Goal: Task Accomplishment & Management: Manage account settings

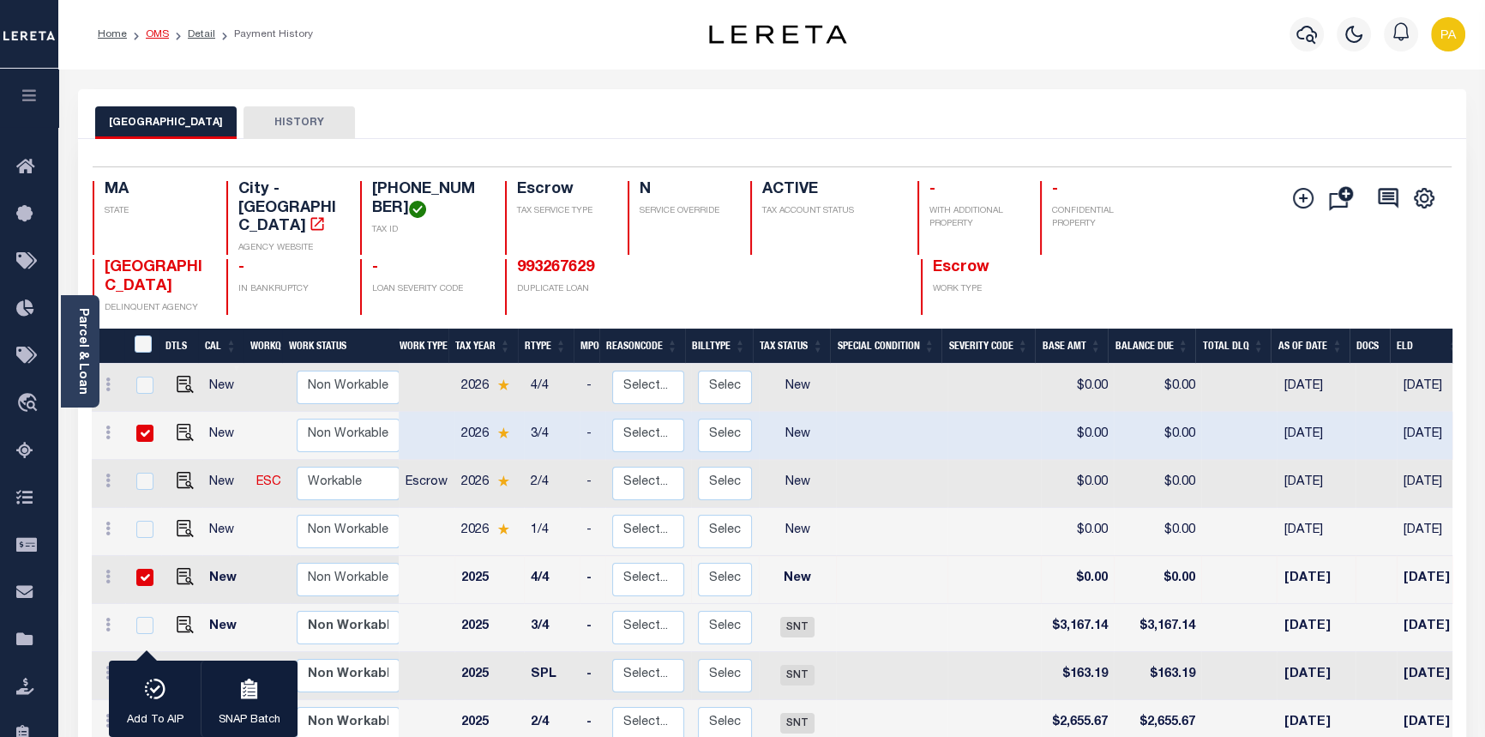
click at [153, 34] on link "OMS" at bounding box center [157, 34] width 23 height 10
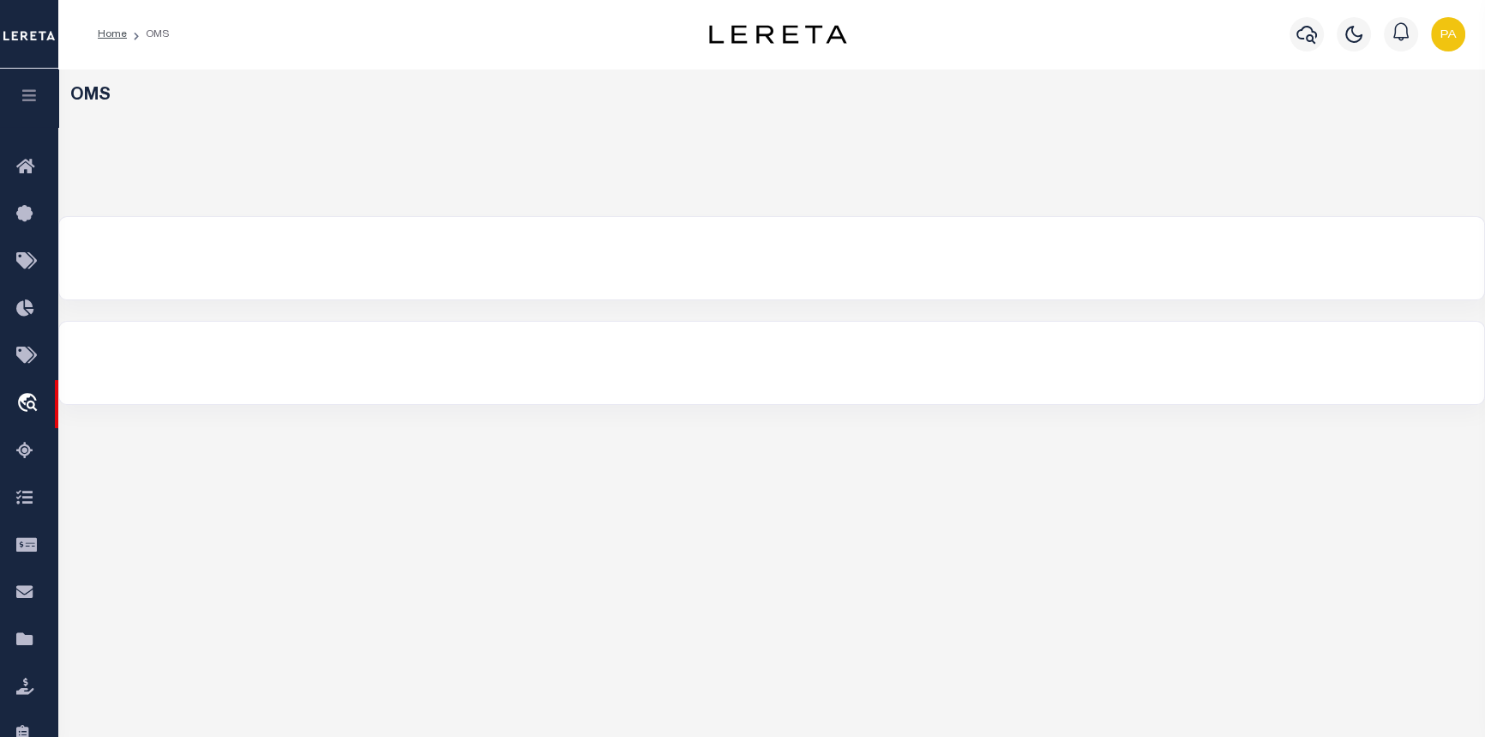
select select "200"
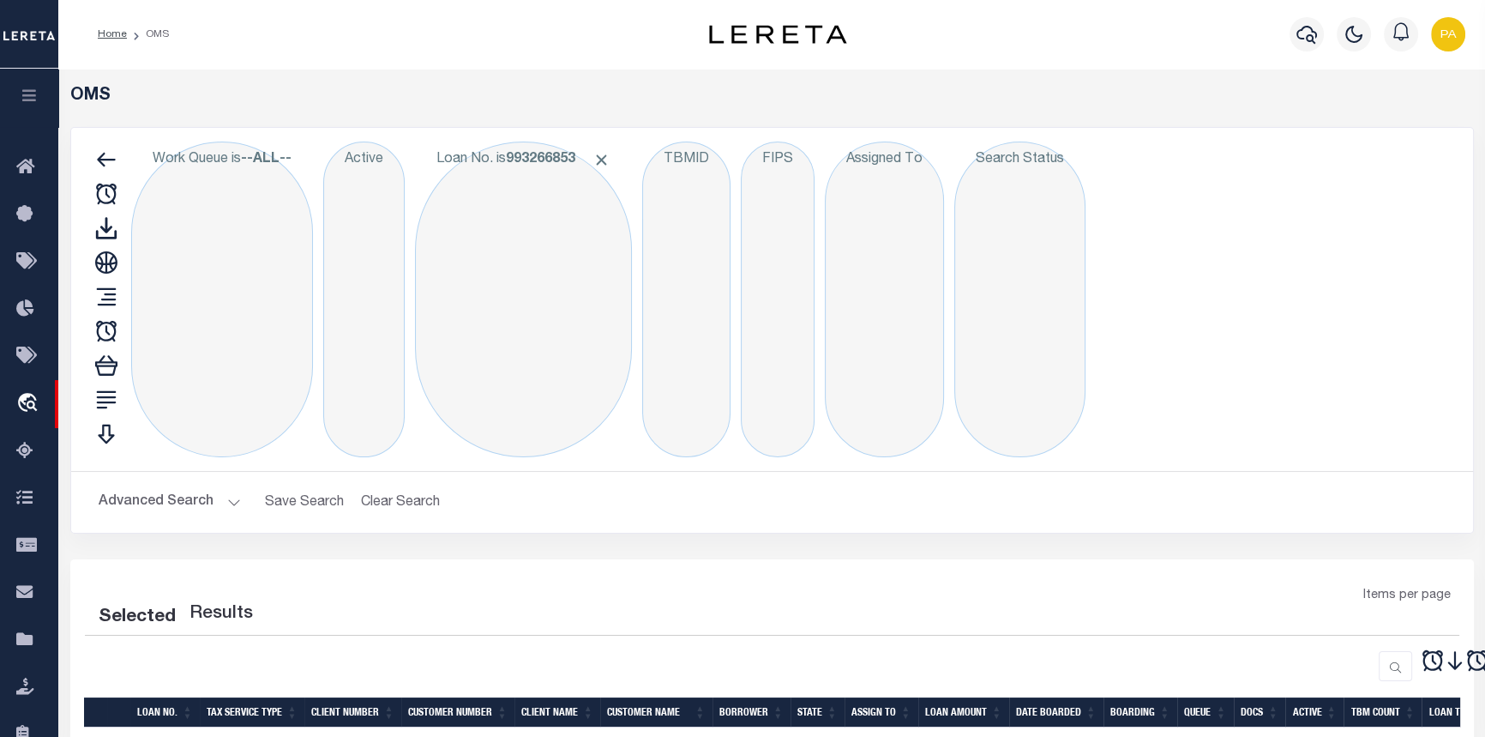
select select "200"
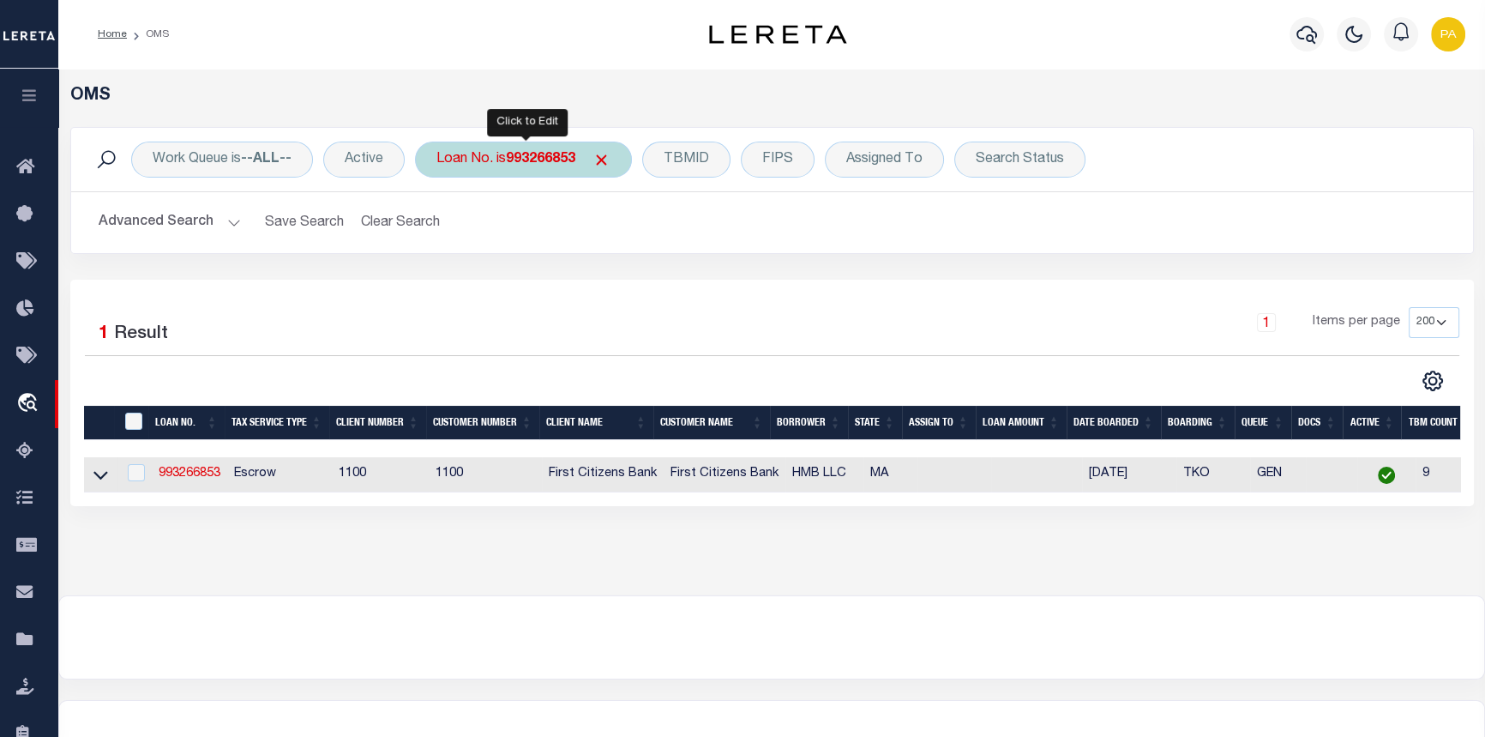
click at [545, 156] on b "993266853" at bounding box center [540, 160] width 69 height 14
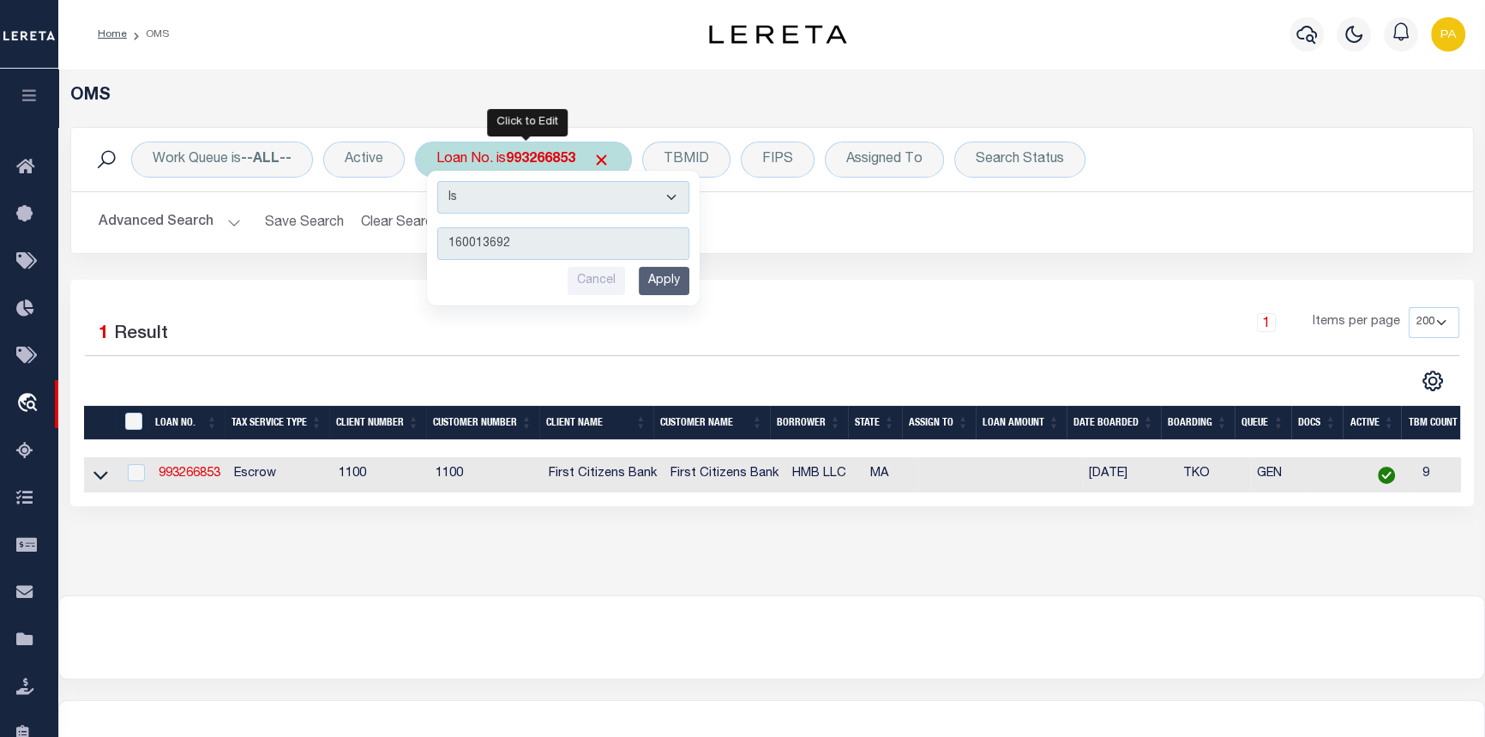
type input "160013692"
drag, startPoint x: 642, startPoint y: 262, endPoint x: 660, endPoint y: 269, distance: 18.5
click at [644, 266] on div "Is Contains 160013692 Cancel Apply" at bounding box center [563, 238] width 273 height 135
click at [660, 270] on input "Apply" at bounding box center [664, 281] width 51 height 28
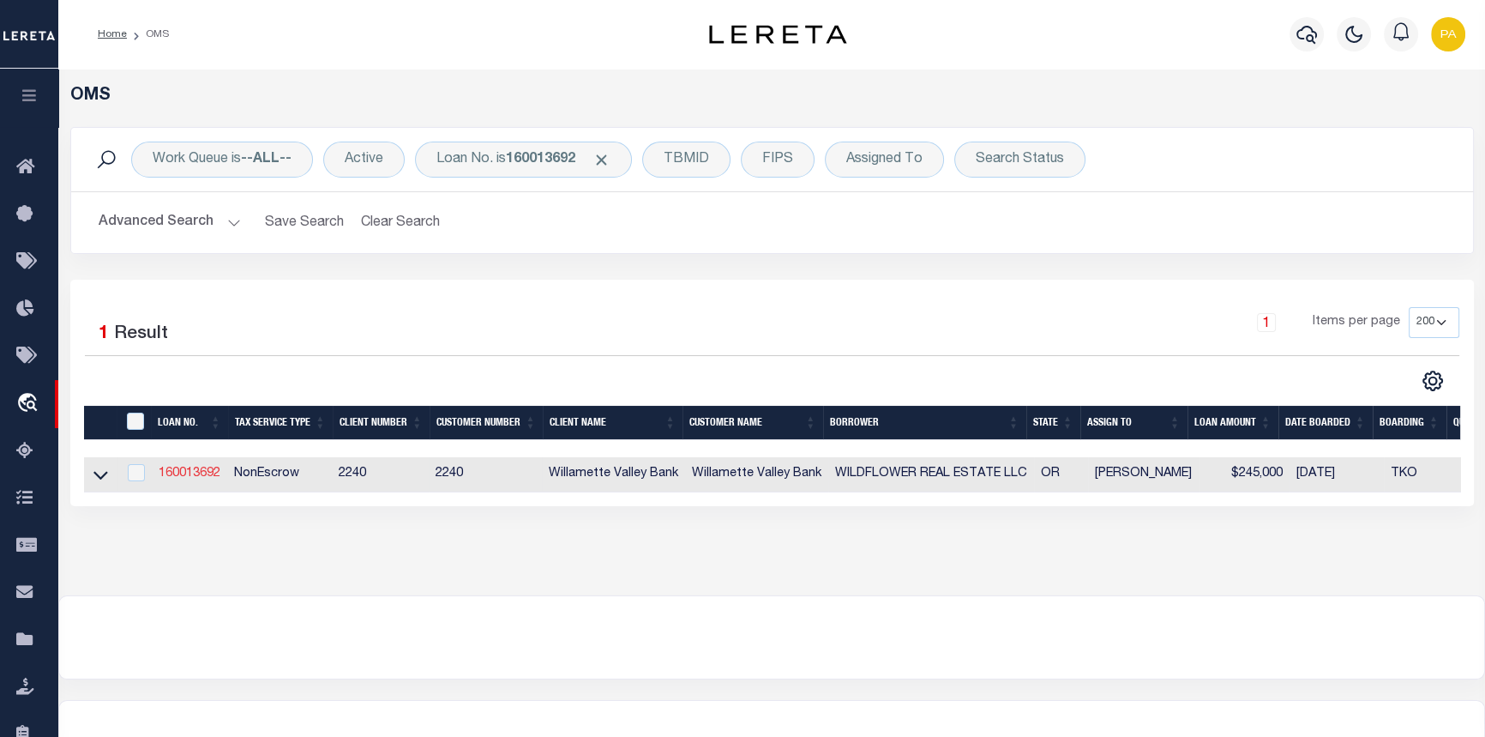
click at [213, 473] on link "160013692" at bounding box center [190, 473] width 62 height 12
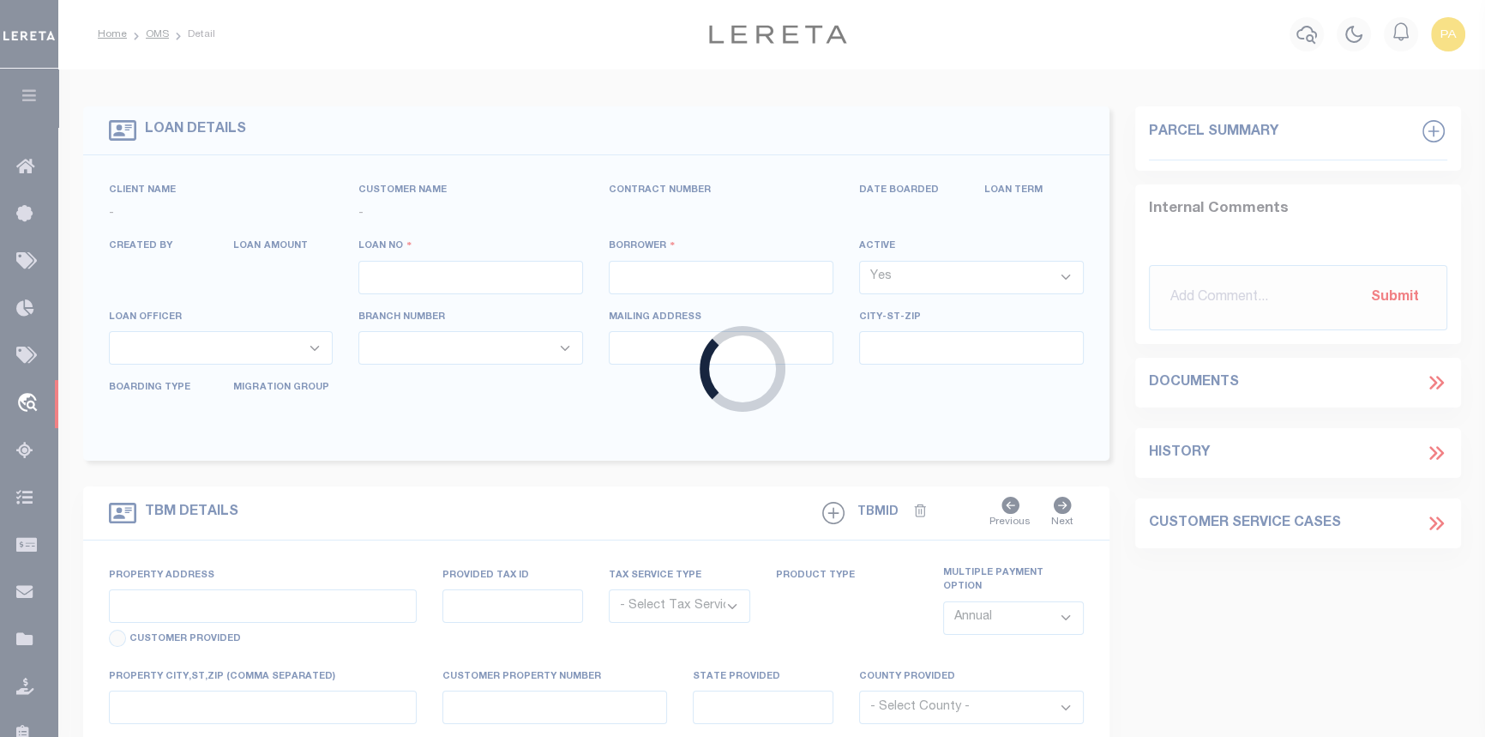
type input "160013692"
type input "WILDFLOWER REAL ESTATE LLC"
select select
select select "NonEscrow"
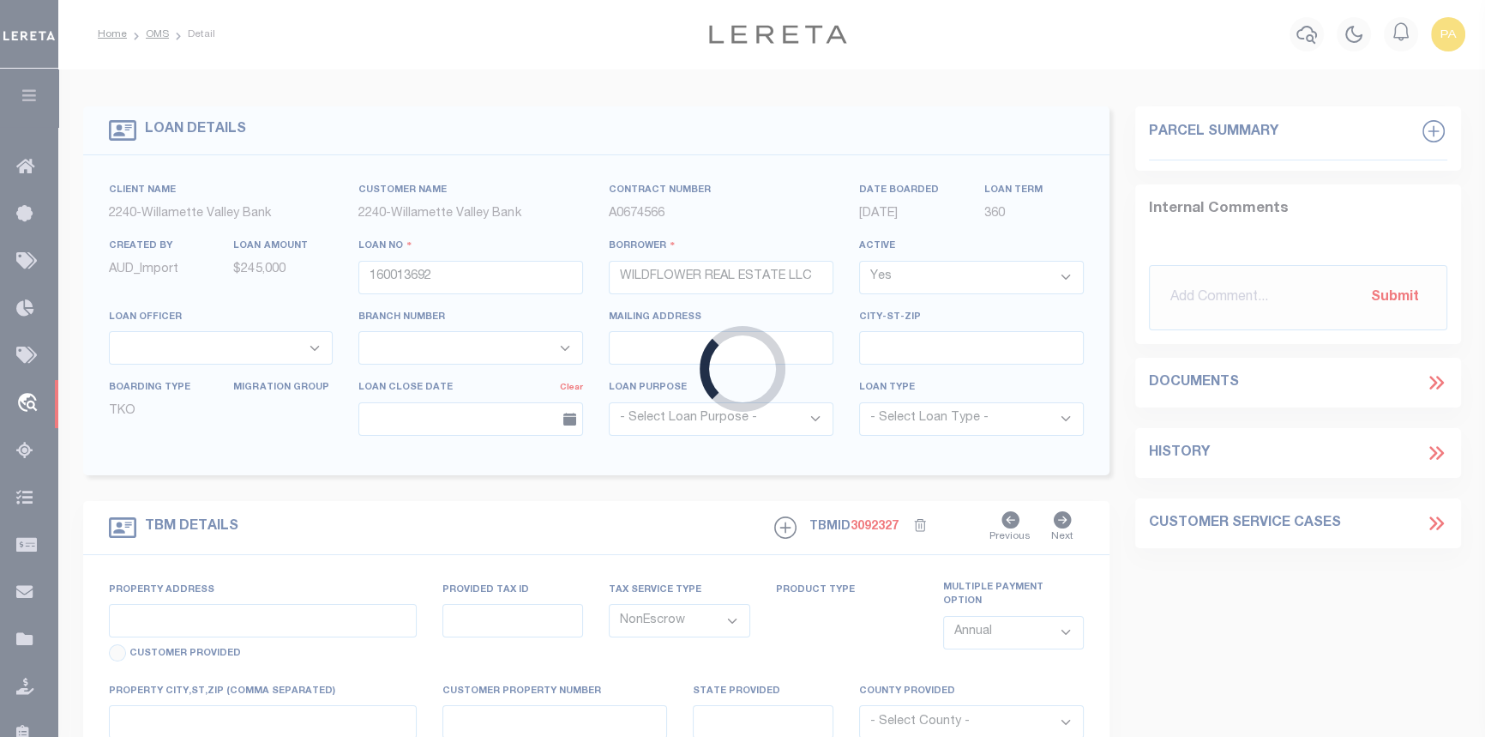
type input "579524"
type input "OR"
select select
type textarea "Liability subject to parcel provided"
select select "3"
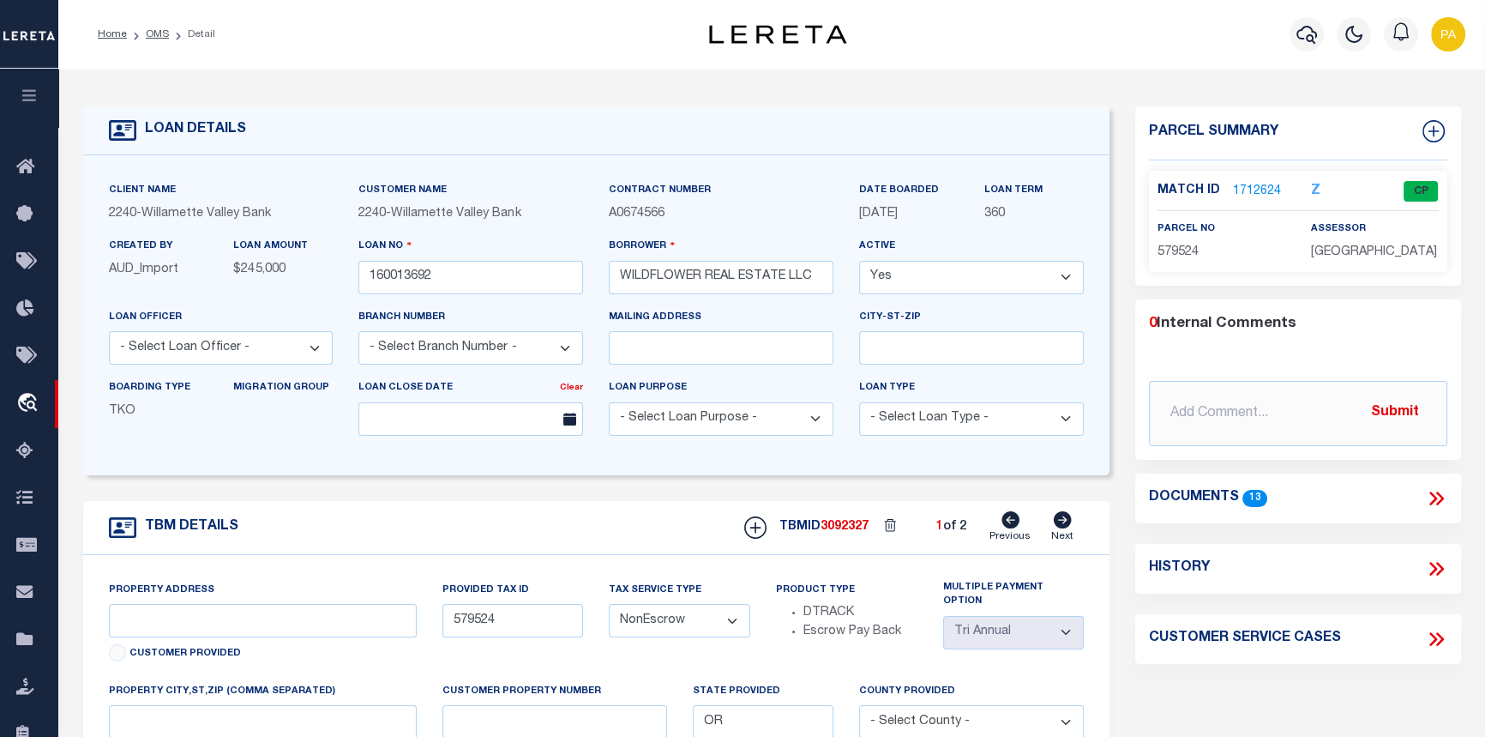
click at [1061, 522] on icon at bounding box center [1063, 519] width 18 height 17
type input "579525"
select select
click at [1252, 183] on link "1712625" at bounding box center [1257, 192] width 48 height 18
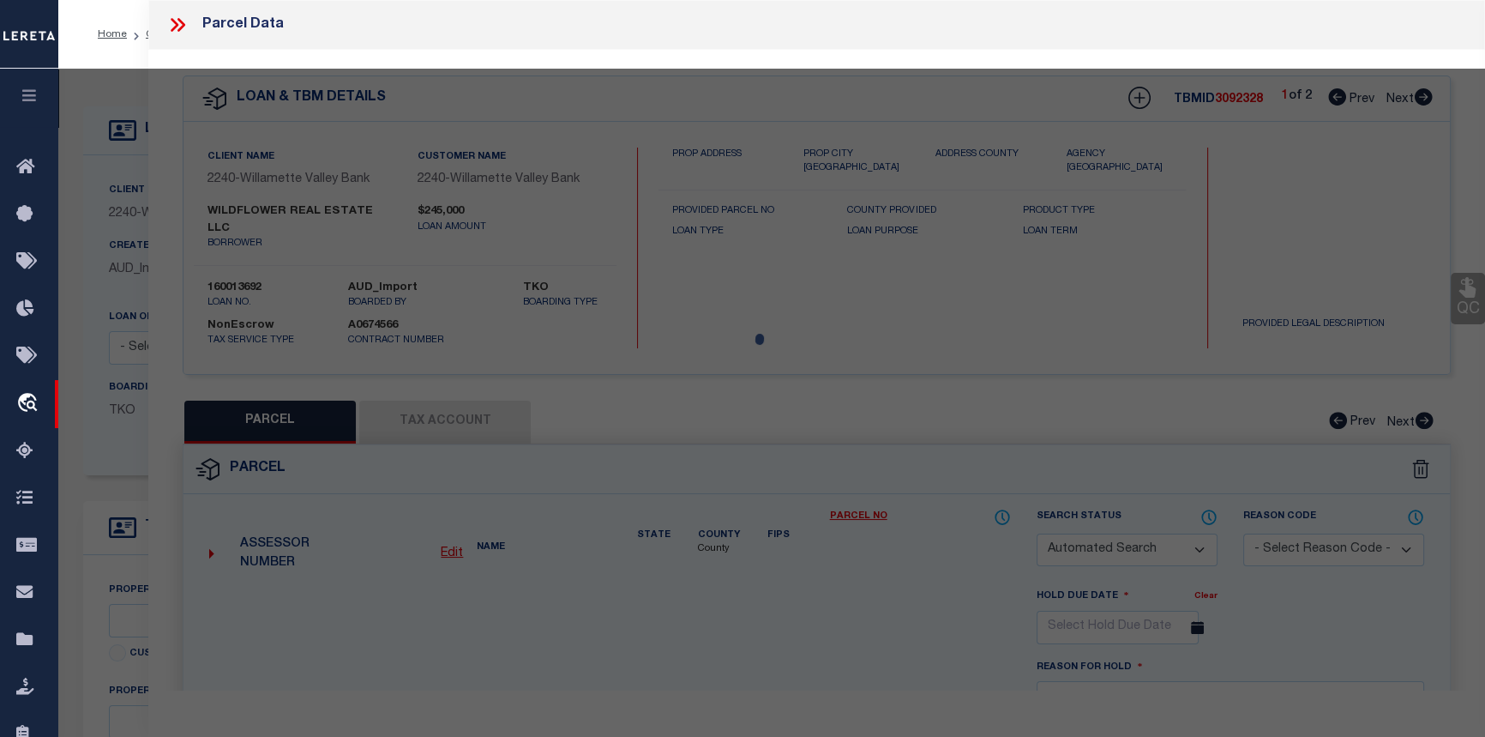
checkbox input "false"
select select "CP"
type input "WILDFLOWER REAL ESTATE LLC"
type input "073W27CD04201"
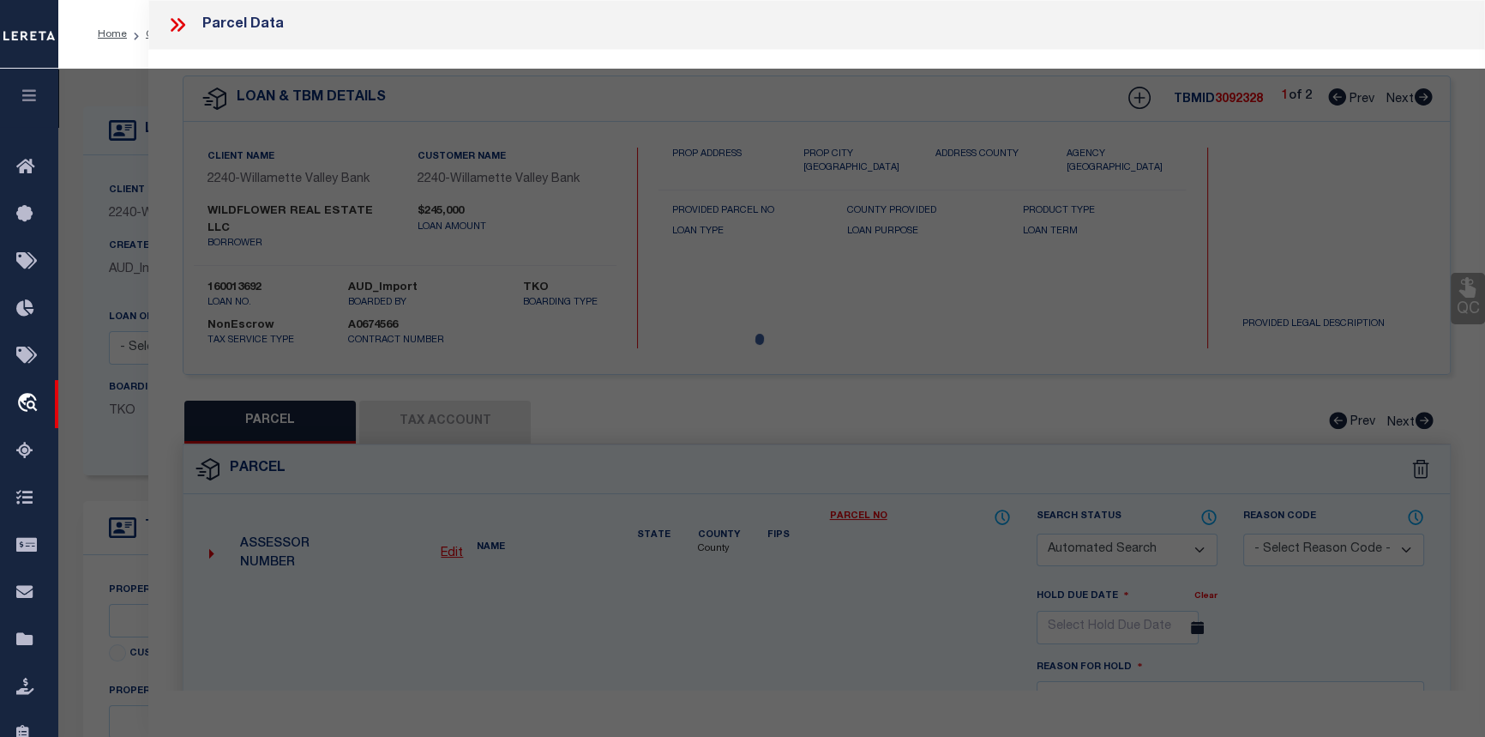
select select
type input "1375 LIBERTY ST SE"
checkbox input "false"
type input "SALEM, OR 97302"
type textarea "[PERSON_NAME]' ADDITION TO CITY OF [GEOGRAPHIC_DATA] 12 LOT FR 3"
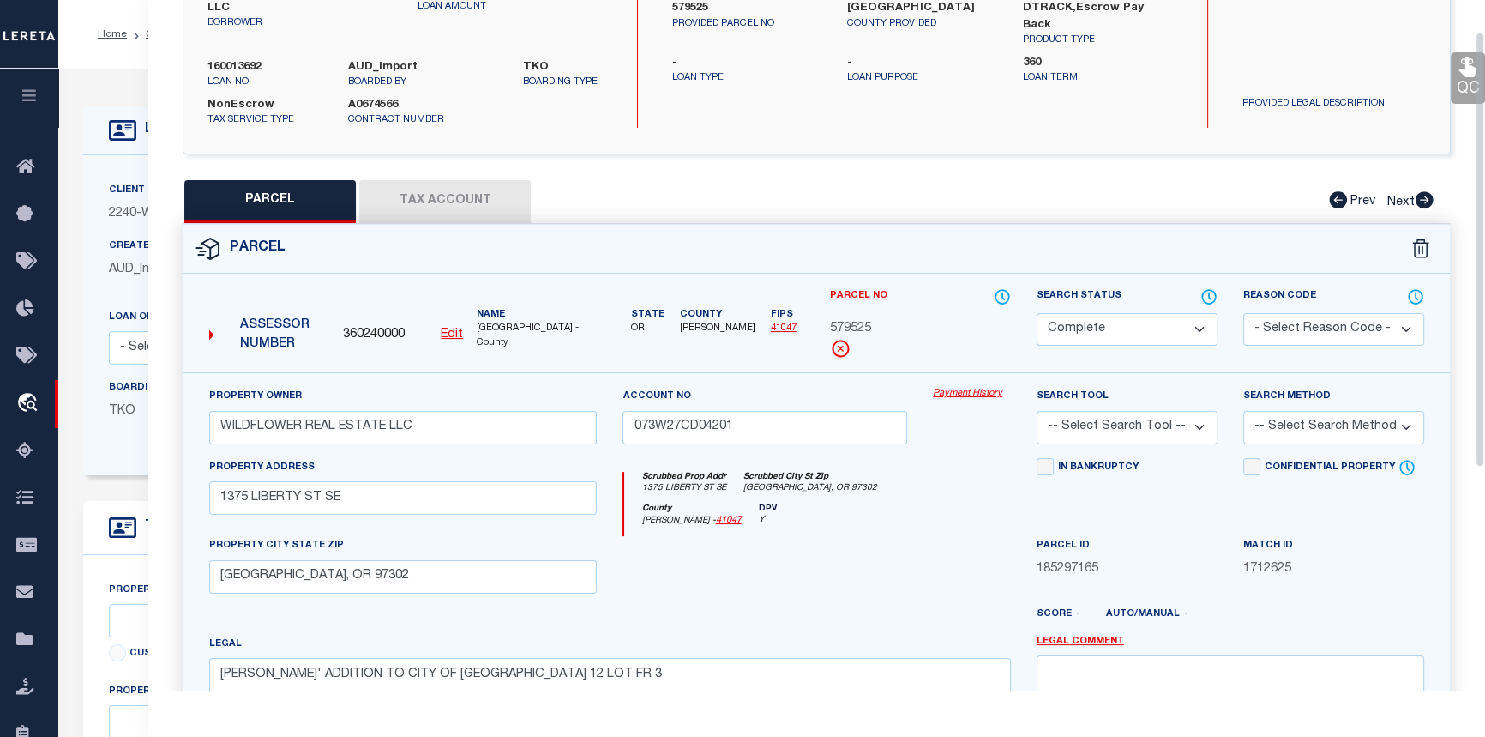
scroll to position [233, 0]
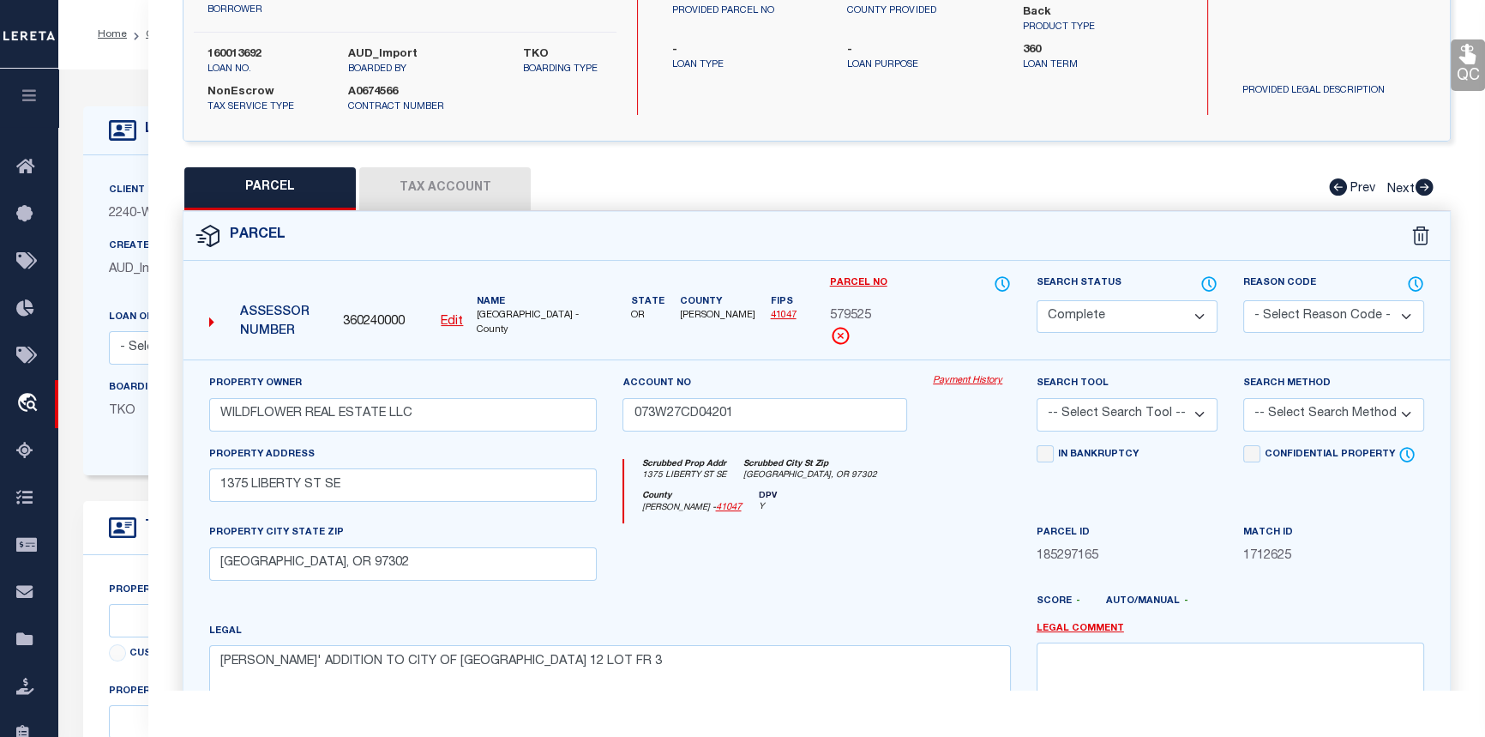
click at [959, 374] on link "Payment History" at bounding box center [972, 381] width 78 height 15
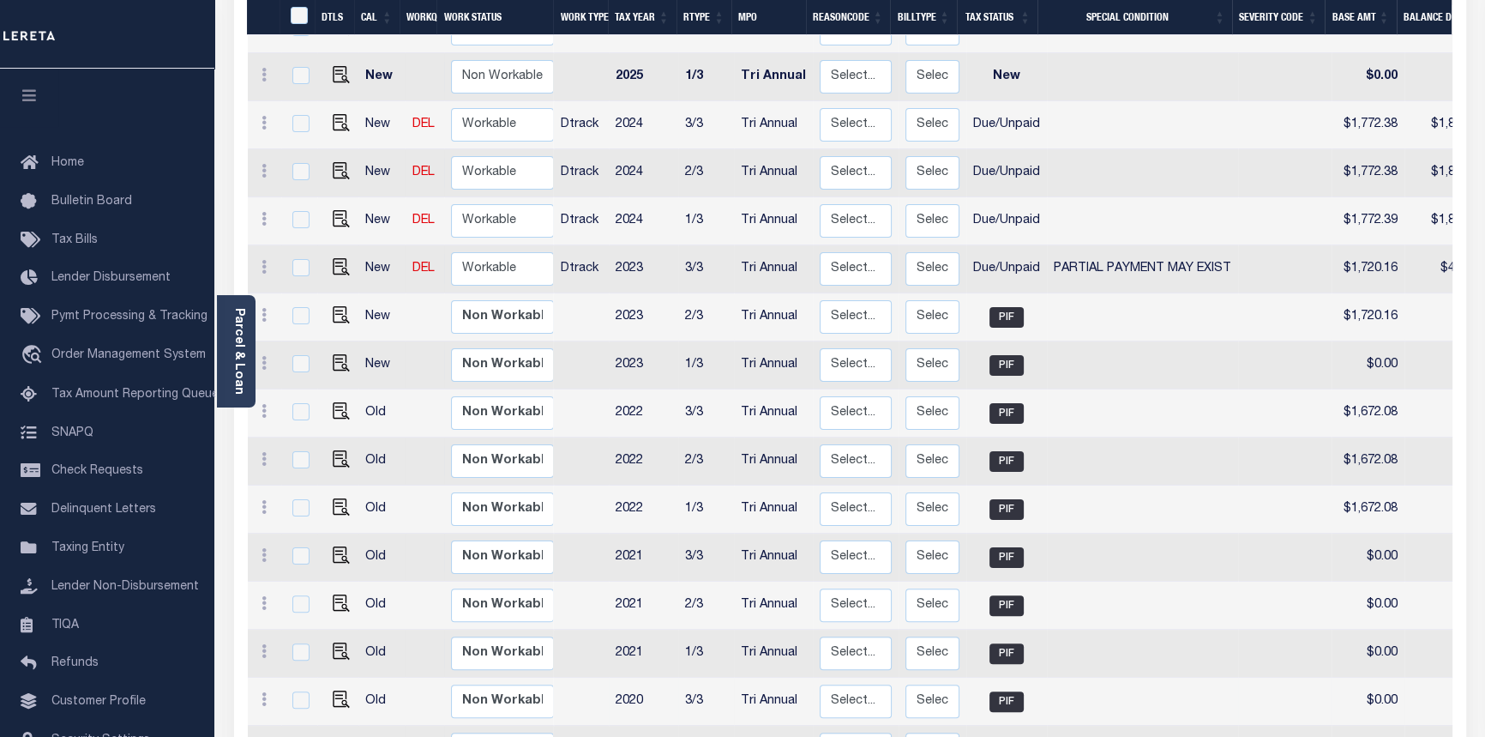
scroll to position [400, 0]
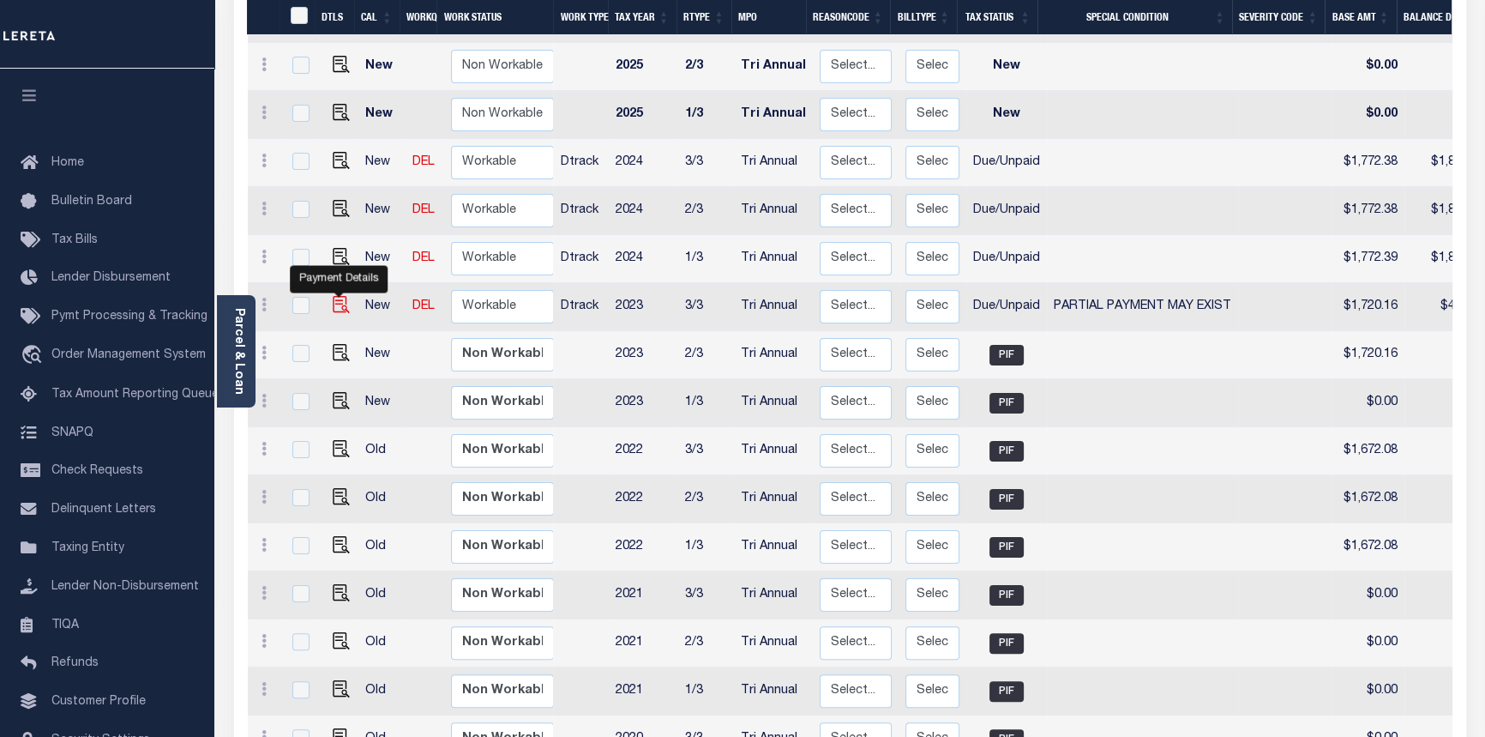
click at [340, 296] on img "" at bounding box center [341, 304] width 17 height 17
checkbox input "true"
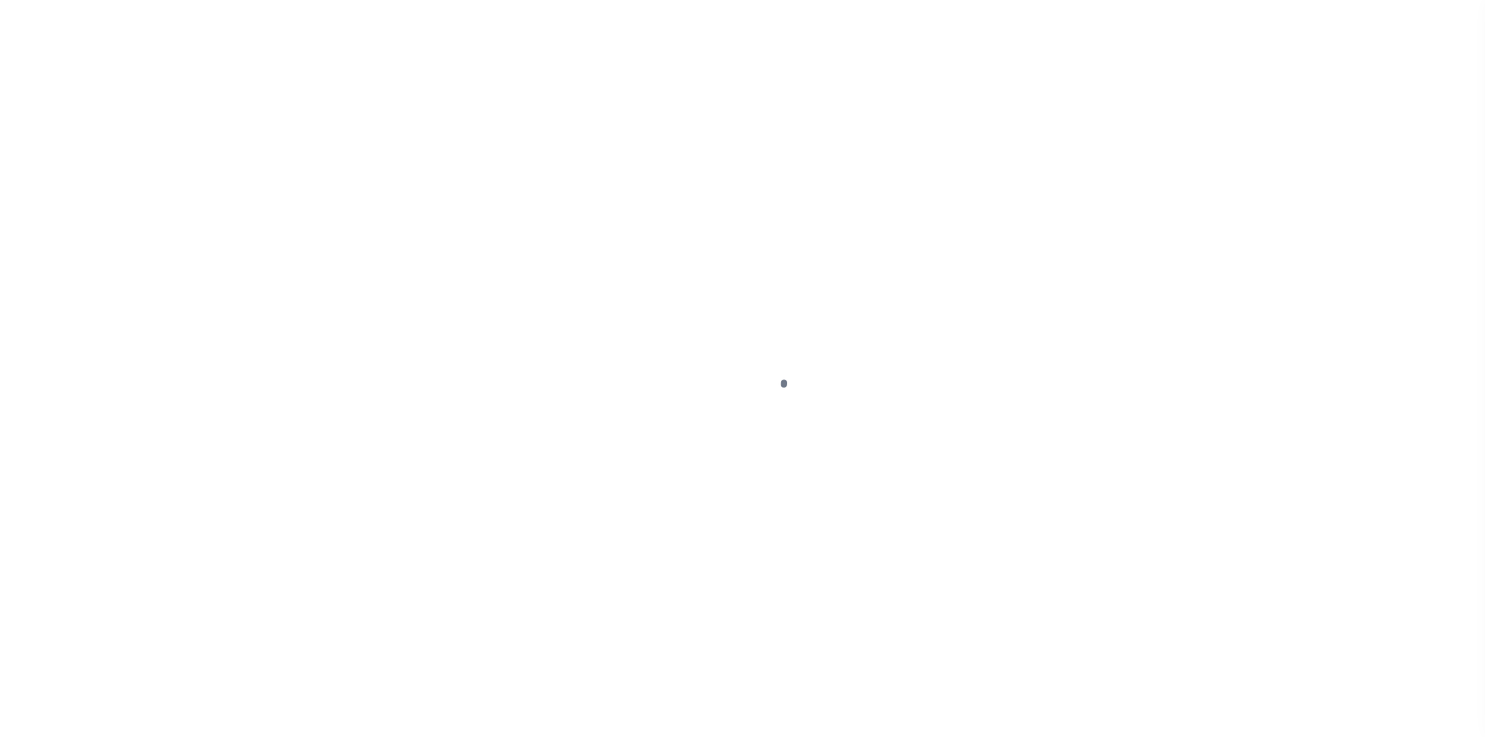
select select "DUE"
select select "15"
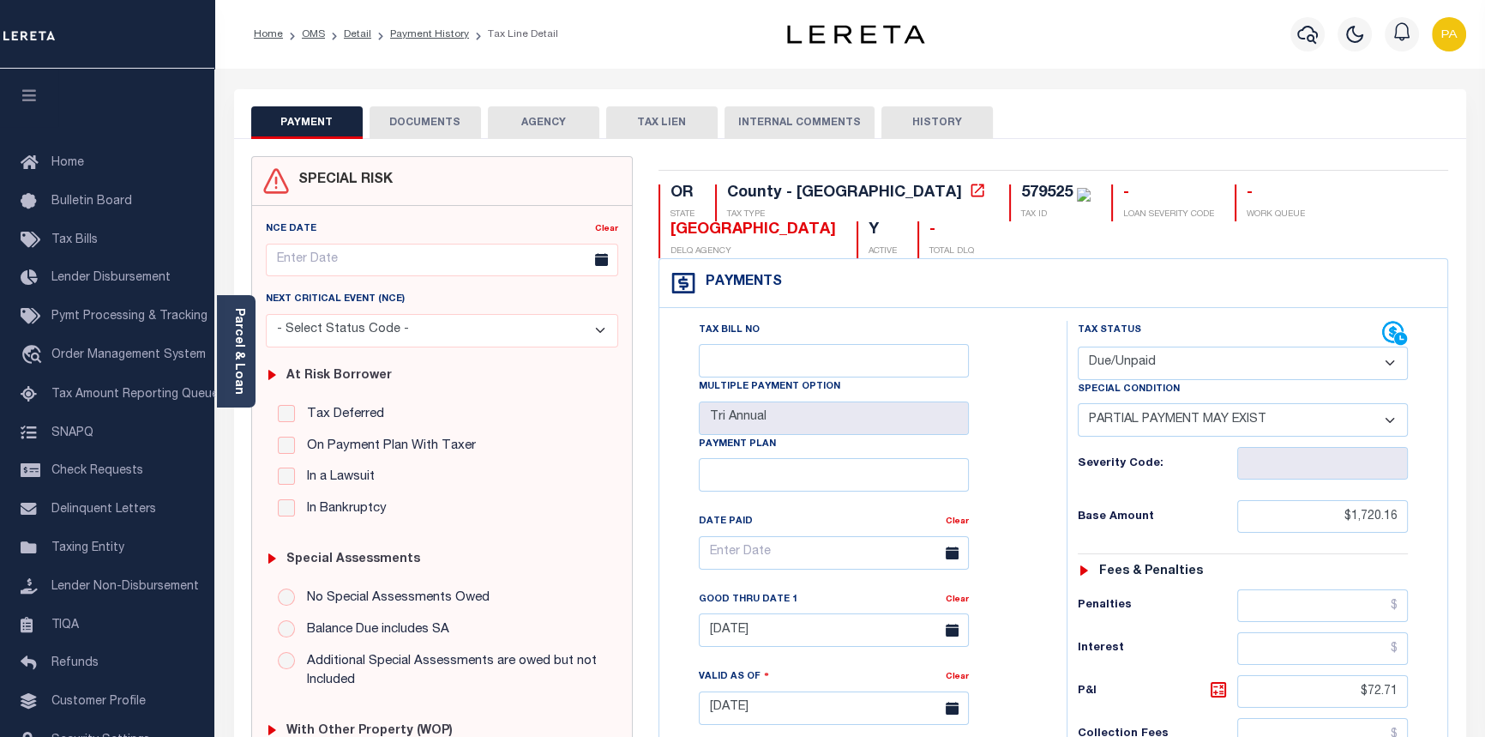
drag, startPoint x: 1391, startPoint y: 360, endPoint x: 1386, endPoint y: 368, distance: 9.3
click at [1391, 360] on select "- Select Status Code - Open Due/Unpaid Paid Incomplete No Tax Due Internal Refu…" at bounding box center [1243, 362] width 331 height 33
select select "PYD"
click at [1078, 347] on select "- Select Status Code - Open Due/Unpaid Paid Incomplete No Tax Due Internal Refu…" at bounding box center [1243, 362] width 331 height 33
select select "0"
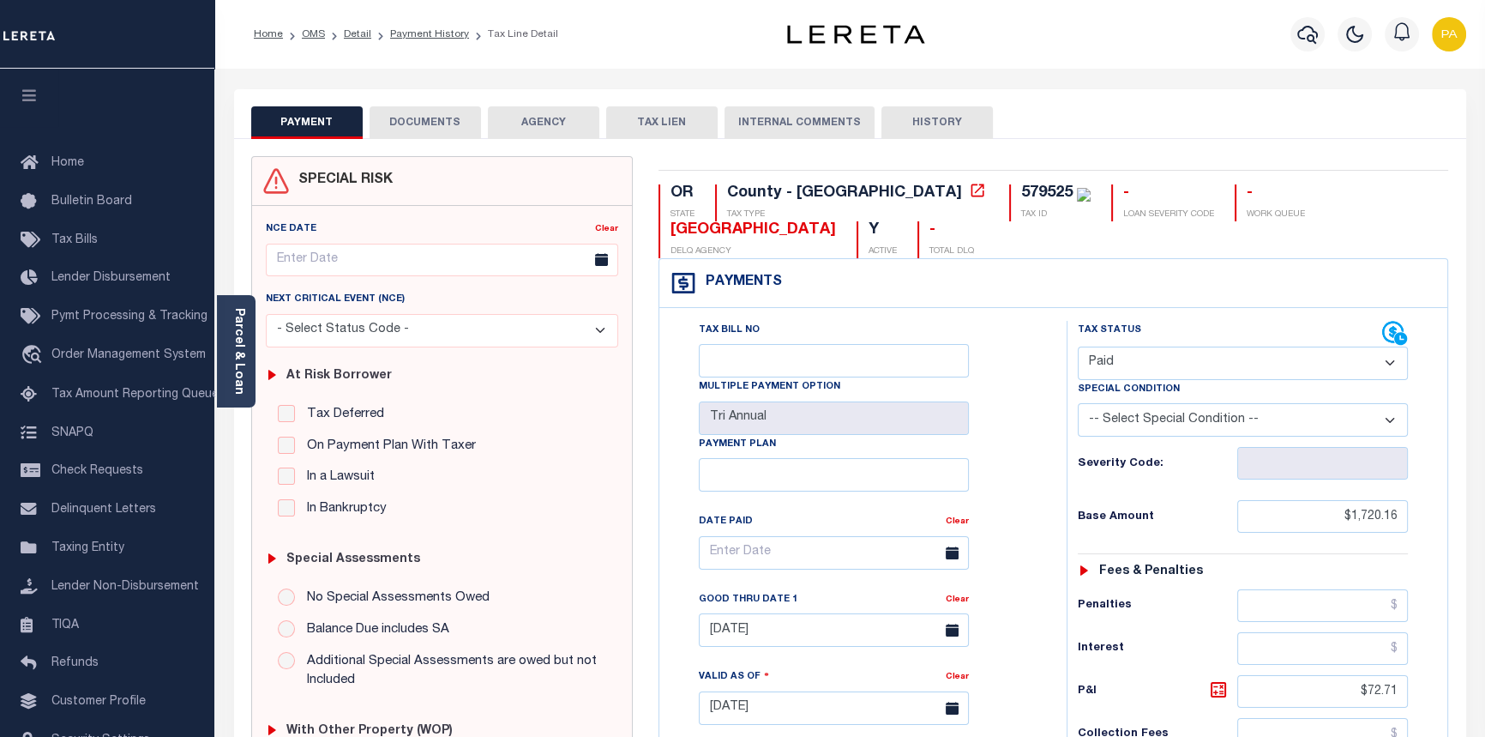
type input "09/05/2025"
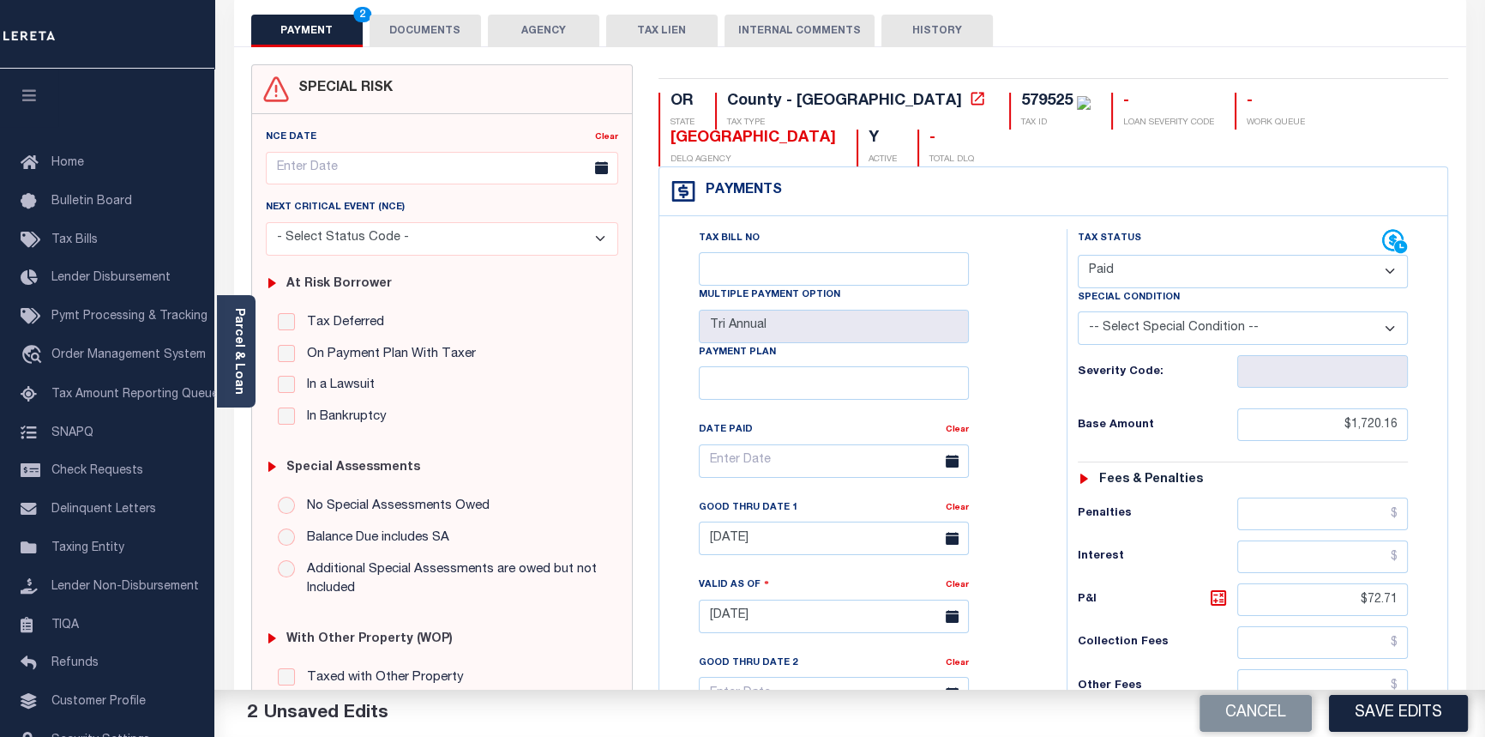
scroll to position [155, 0]
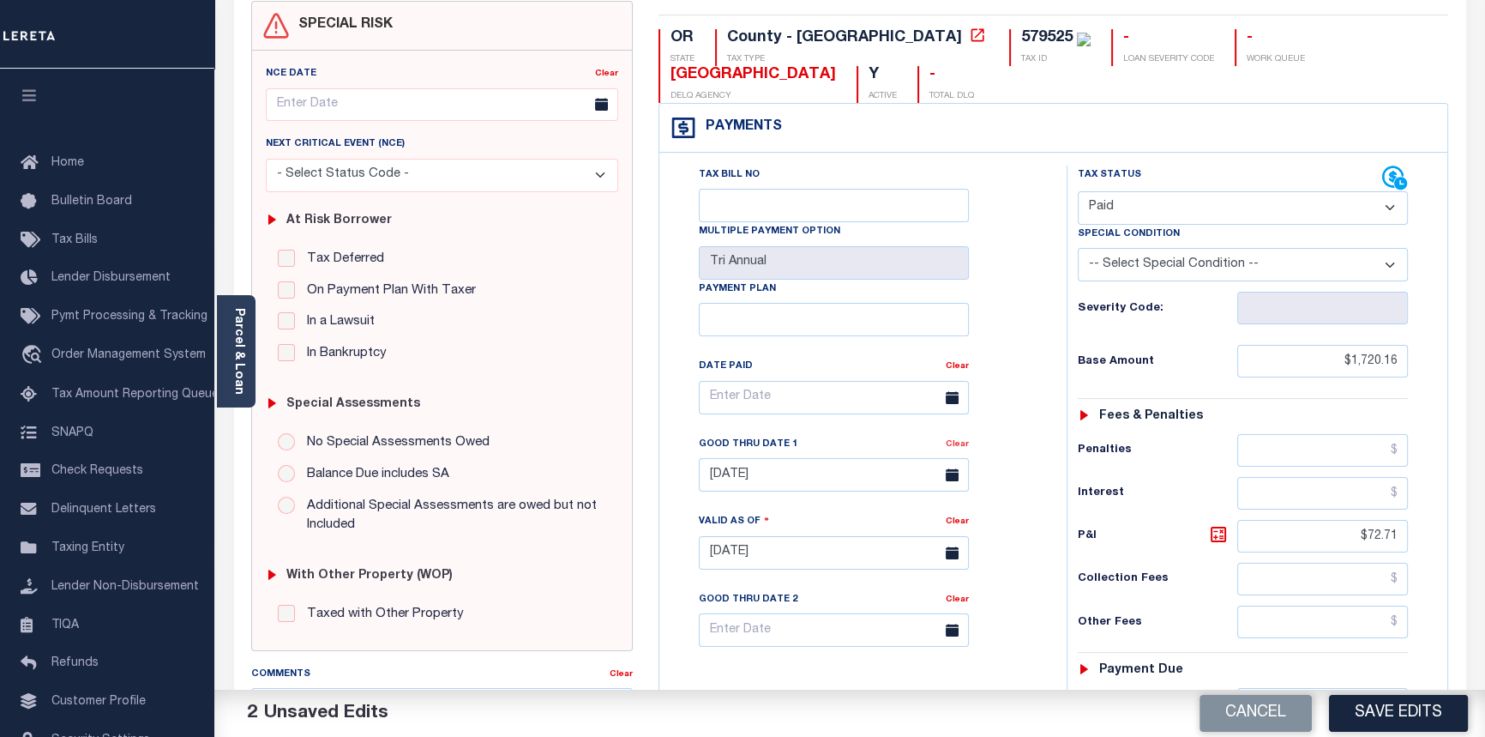
click at [953, 449] on link "Clear" at bounding box center [957, 444] width 23 height 9
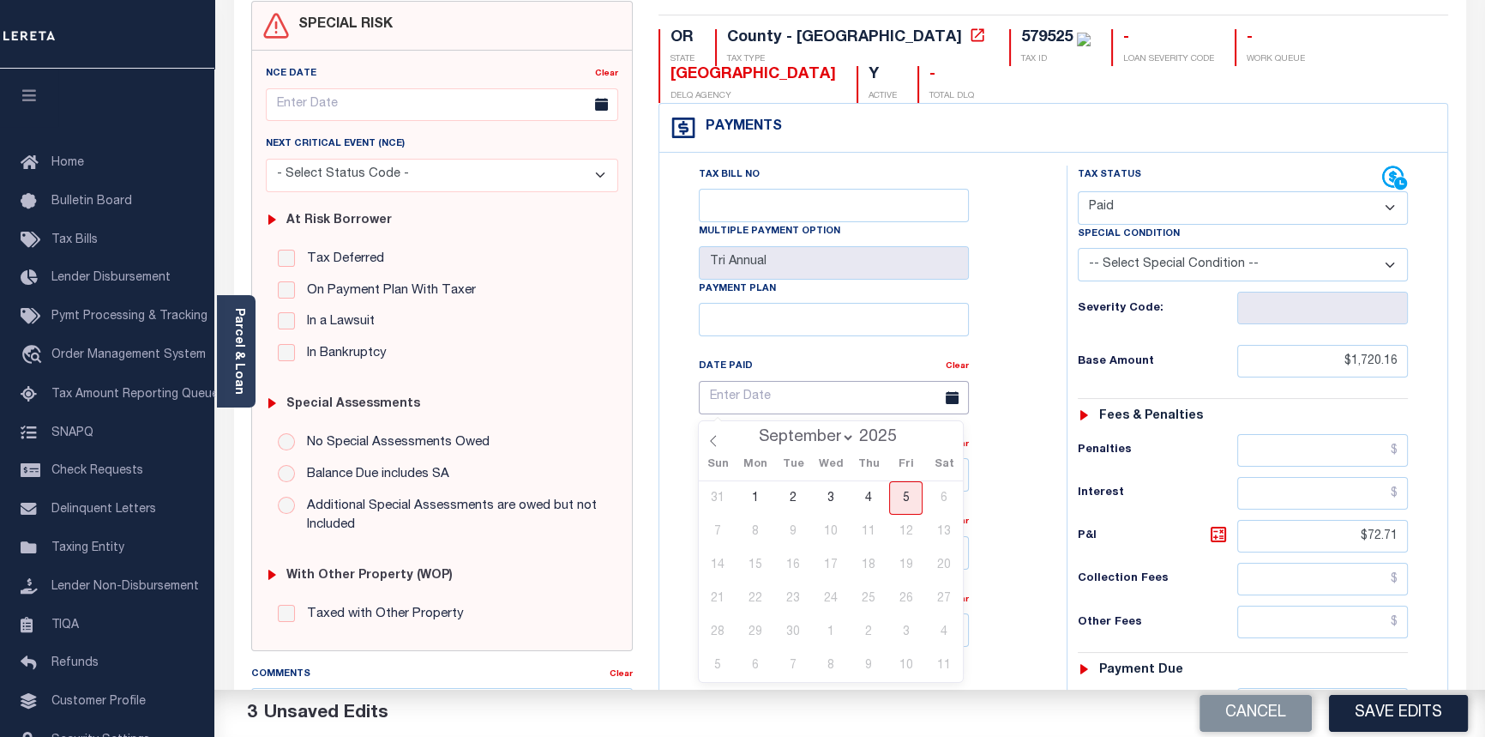
click at [771, 399] on input "text" at bounding box center [834, 397] width 270 height 33
click at [716, 442] on icon at bounding box center [714, 441] width 12 height 12
select select "7"
click at [795, 566] on span "12" at bounding box center [792, 564] width 33 height 33
type input "08/12/2025"
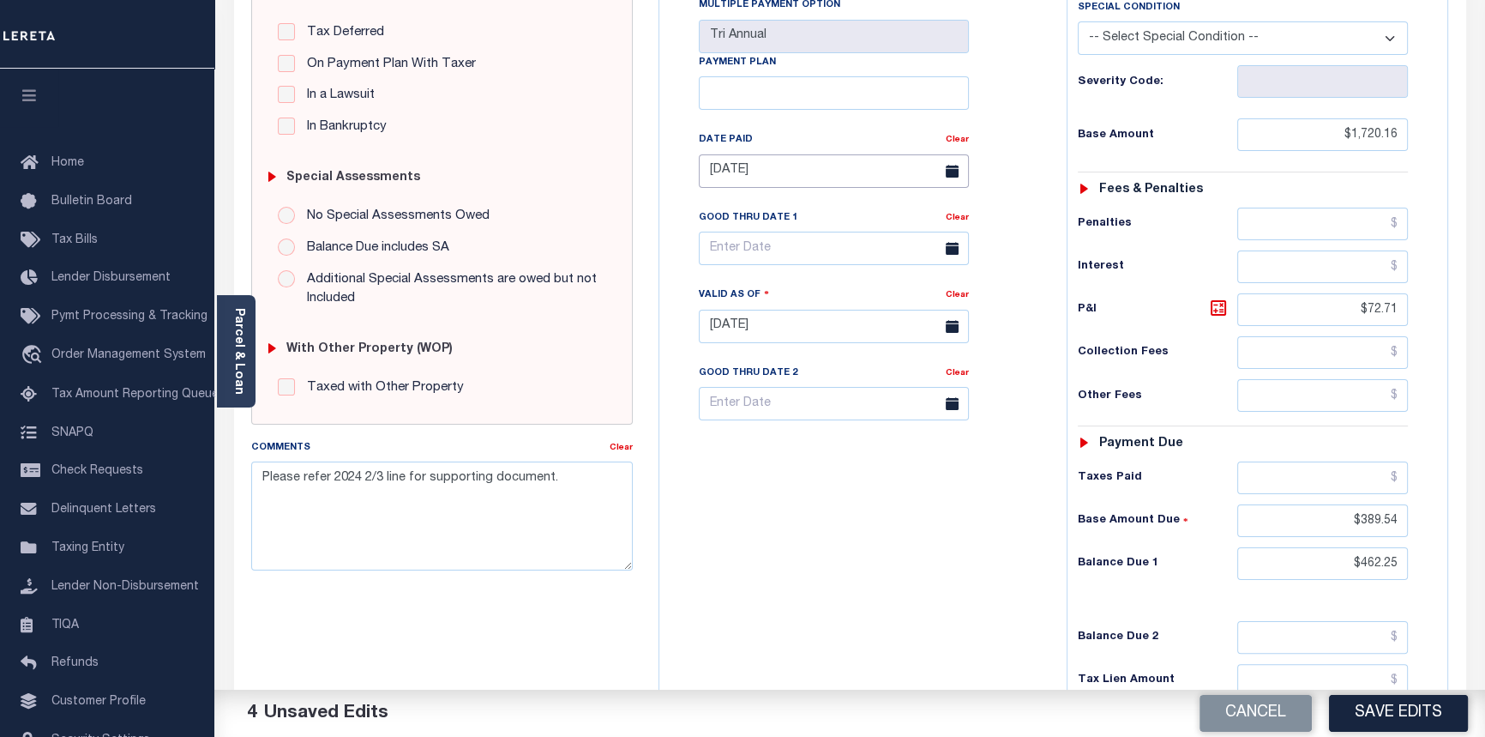
scroll to position [389, 0]
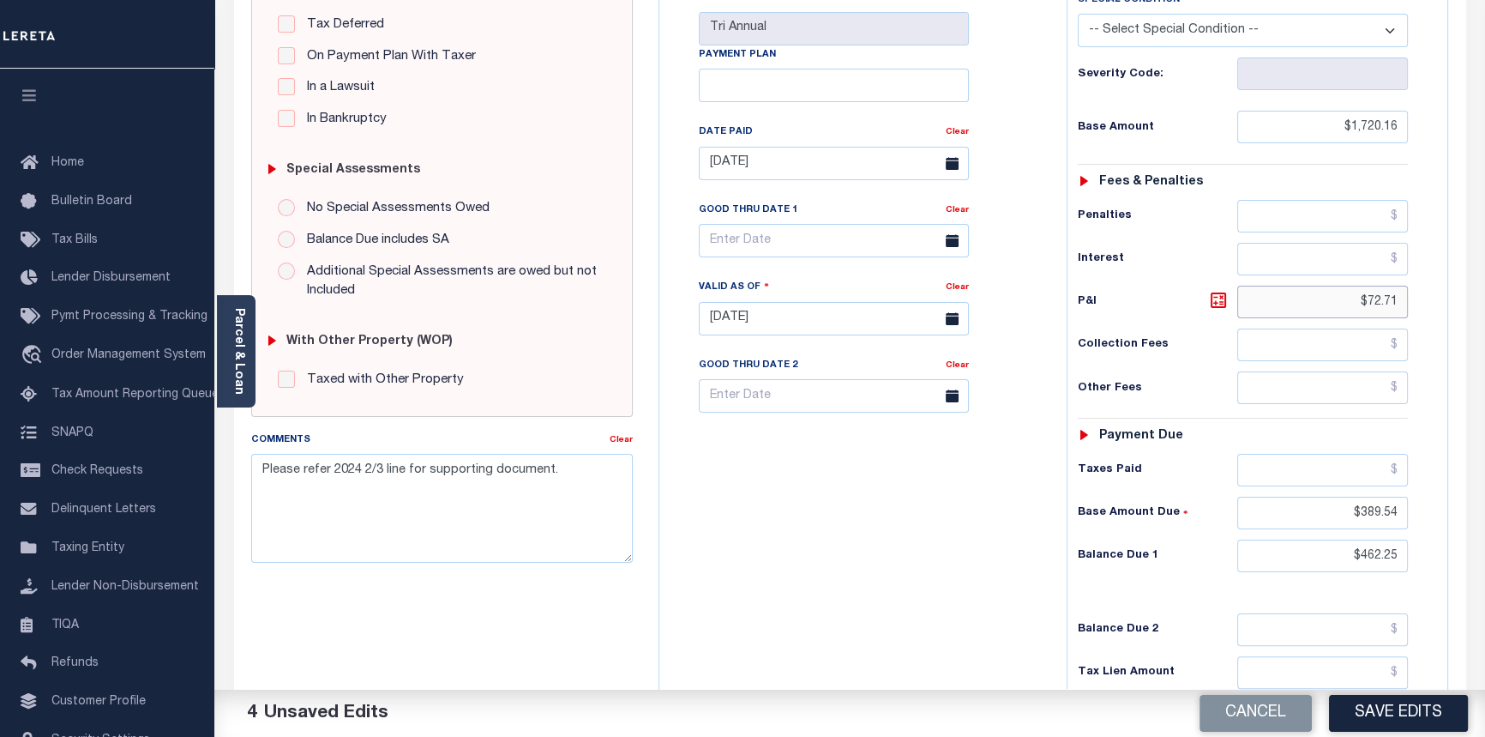
drag, startPoint x: 1368, startPoint y: 300, endPoint x: 1496, endPoint y: 298, distance: 127.8
click at [1485, 298] on html "Home OMS Detail Payment History Tax Line Detail" at bounding box center [742, 261] width 1485 height 1300
type input "$77.91"
click at [1392, 471] on input "text" at bounding box center [1324, 470] width 172 height 33
type input "$467.45"
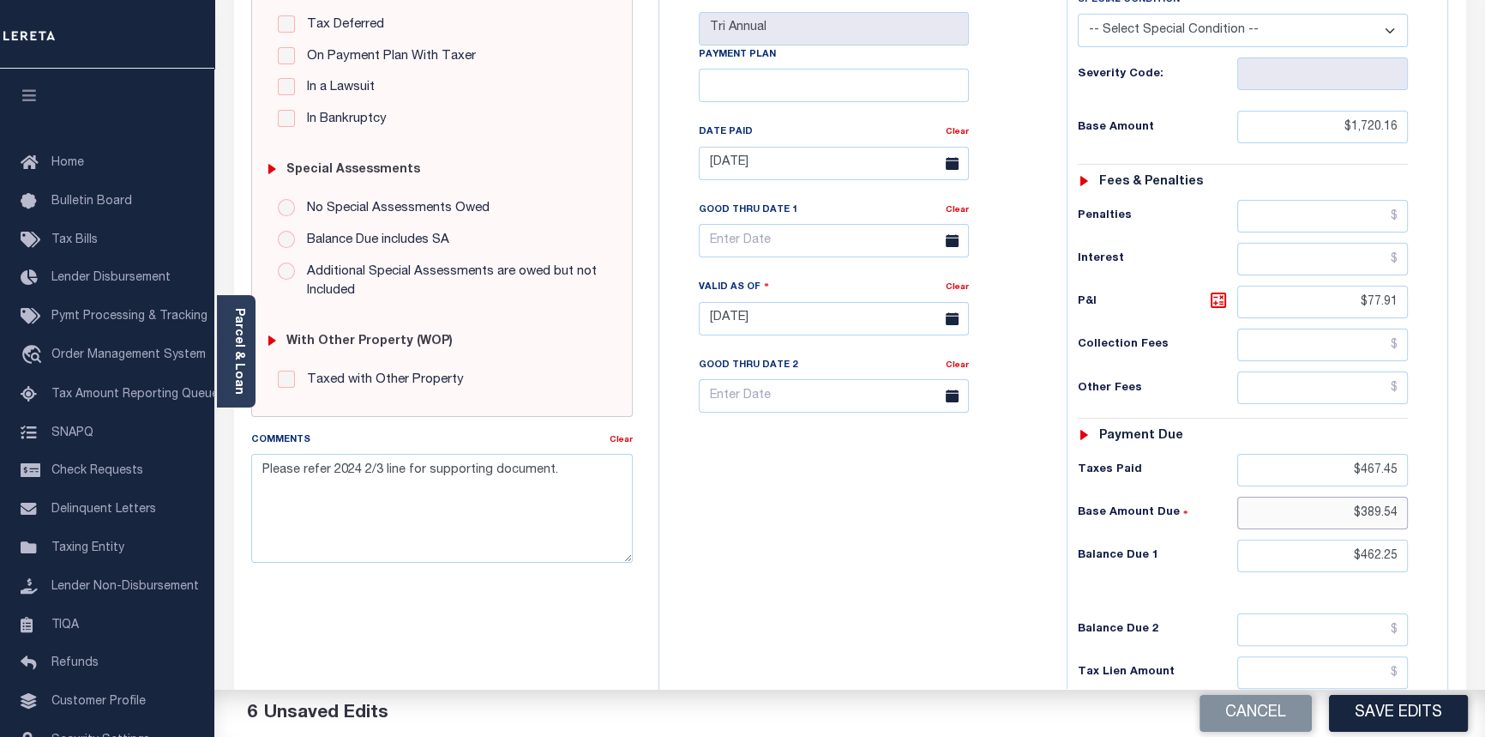
drag, startPoint x: 1358, startPoint y: 509, endPoint x: 1496, endPoint y: 533, distance: 140.0
click at [1485, 532] on html "Home OMS Detail Payment History Tax Line Detail" at bounding box center [742, 261] width 1485 height 1300
type input "$0.00"
drag, startPoint x: 1363, startPoint y: 558, endPoint x: 1496, endPoint y: 557, distance: 132.9
click at [1485, 557] on html "Home OMS Detail Payment History Tax Line Detail" at bounding box center [742, 261] width 1485 height 1300
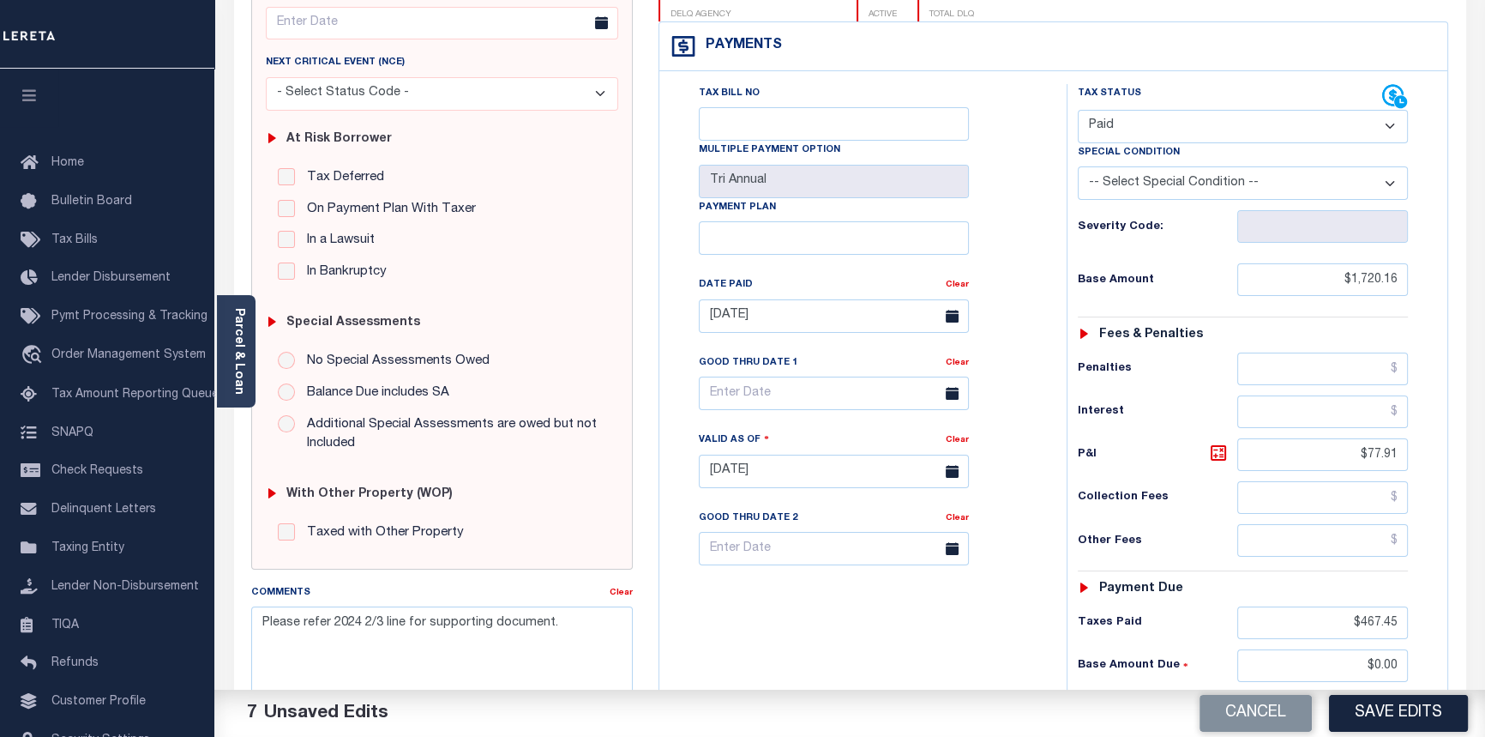
scroll to position [311, 0]
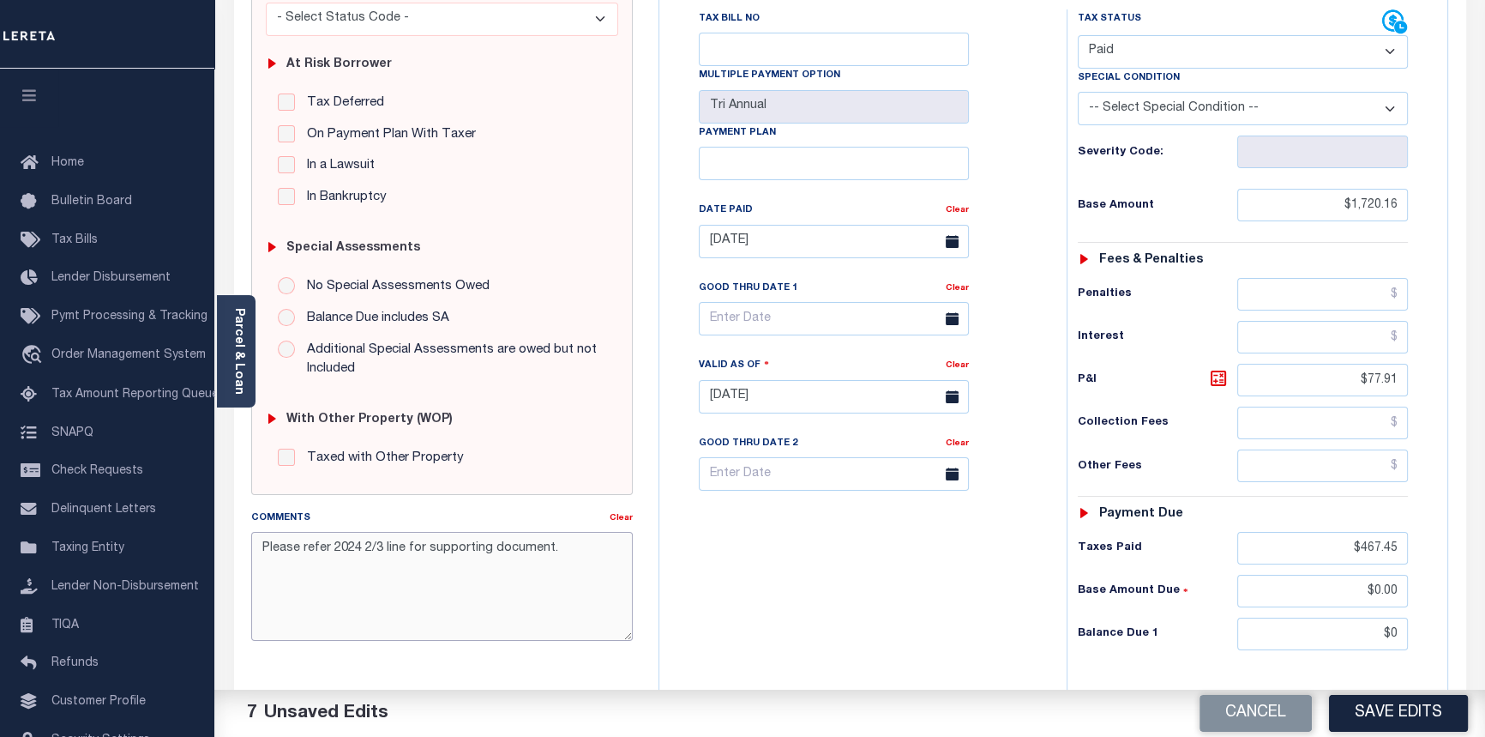
type input "$0.00"
drag, startPoint x: 257, startPoint y: 546, endPoint x: 266, endPoint y: 545, distance: 8.7
click at [257, 546] on textarea "Please refer 2024 2/3 line for supporting document." at bounding box center [442, 586] width 383 height 108
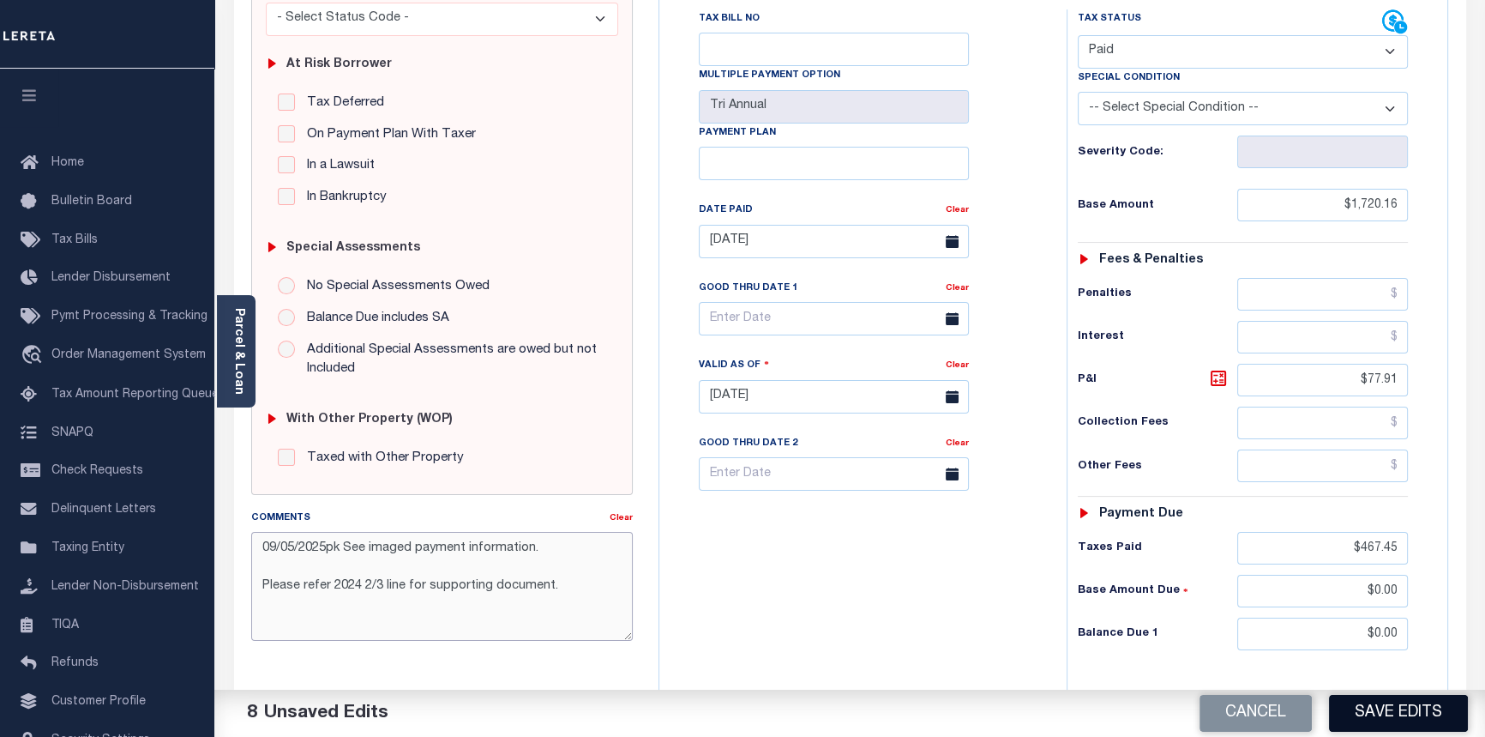
type textarea "09/05/2025pk See imaged payment information. Please refer 2024 2/3 line for sup…"
click at [1393, 717] on button "Save Edits" at bounding box center [1398, 713] width 139 height 37
checkbox input "false"
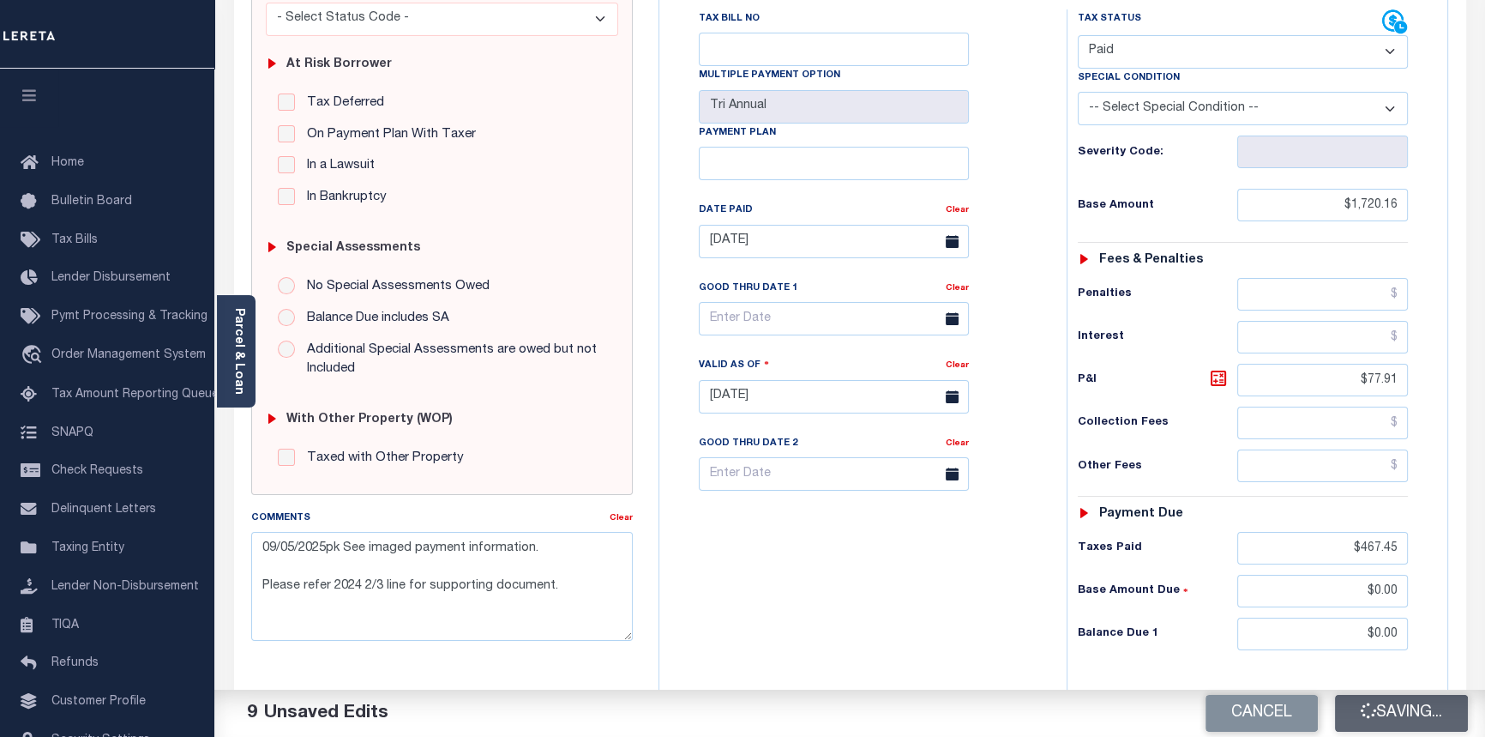
checkbox input "false"
type textarea "09/05/2025pk See imaged payment information. Please refer 2024 2/3 line for sup…"
type input "$1,720.16"
type input "$77.91"
type input "$467.45"
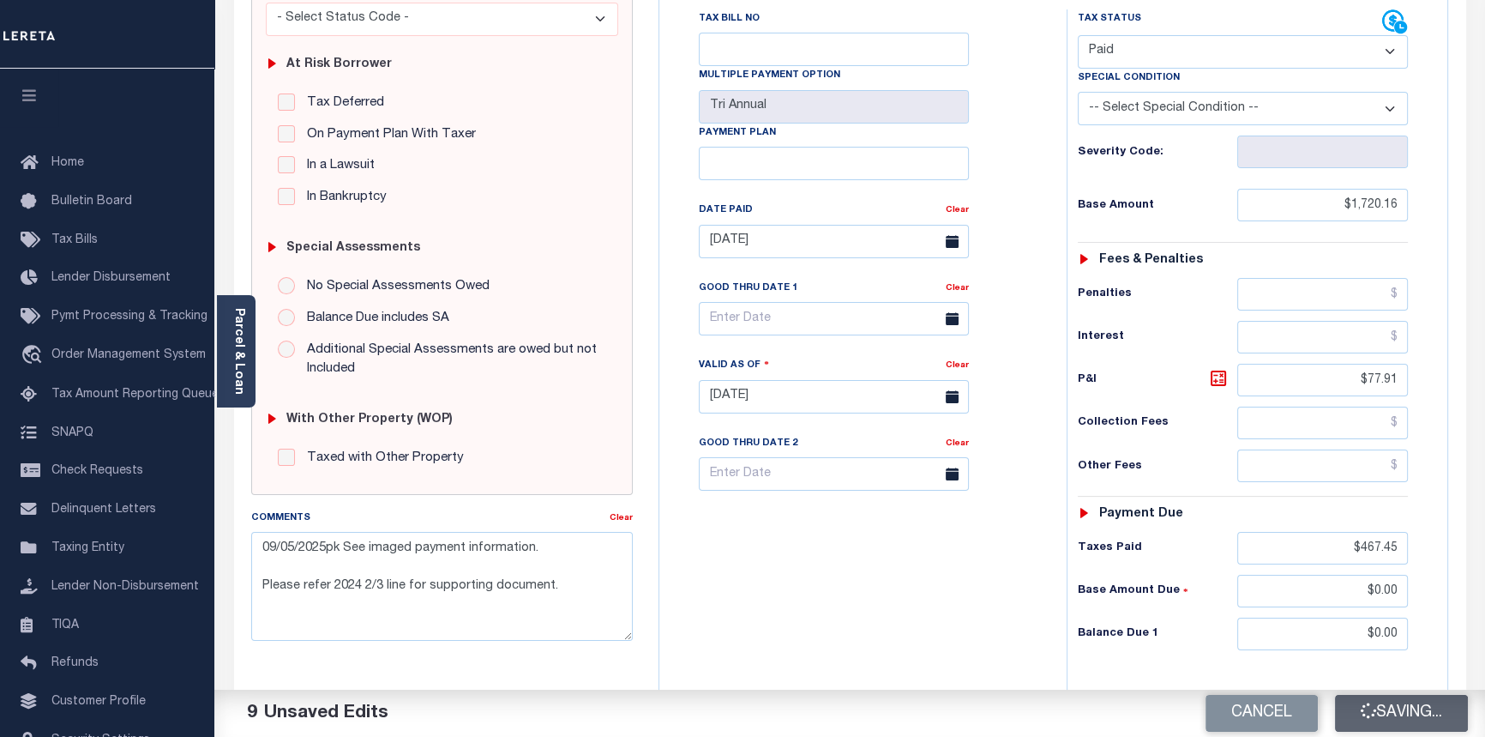
type input "$0"
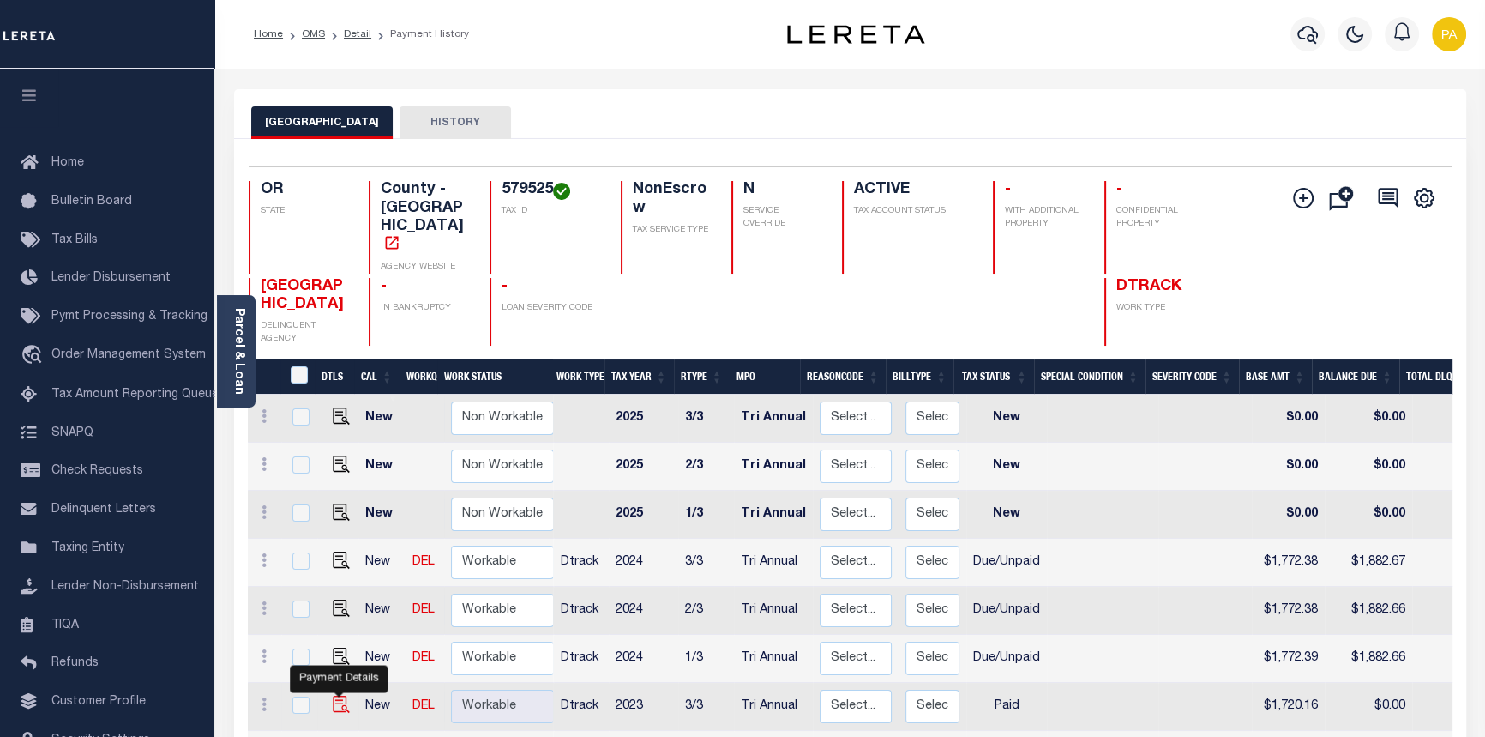
click at [336, 696] on img "" at bounding box center [341, 704] width 17 height 17
checkbox input "true"
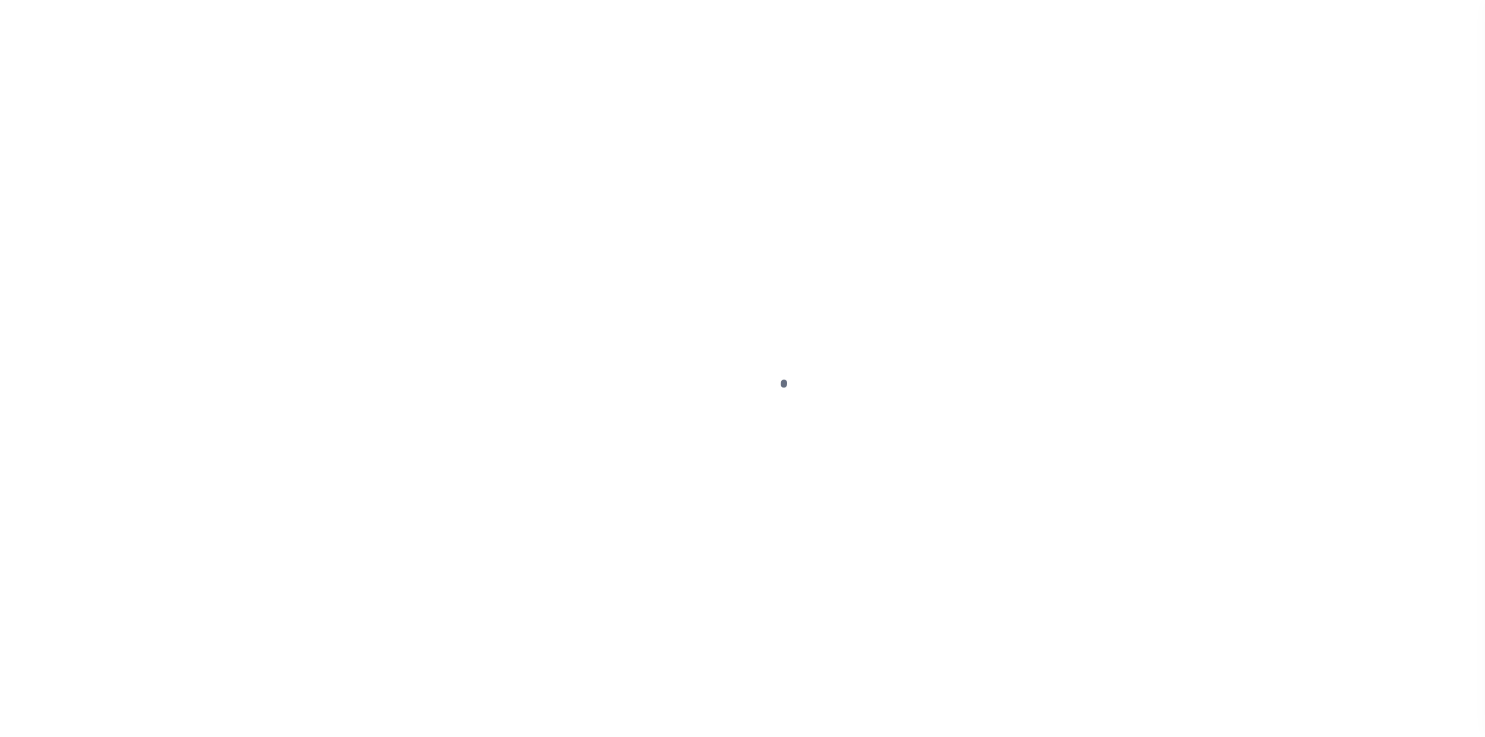
select select "PYD"
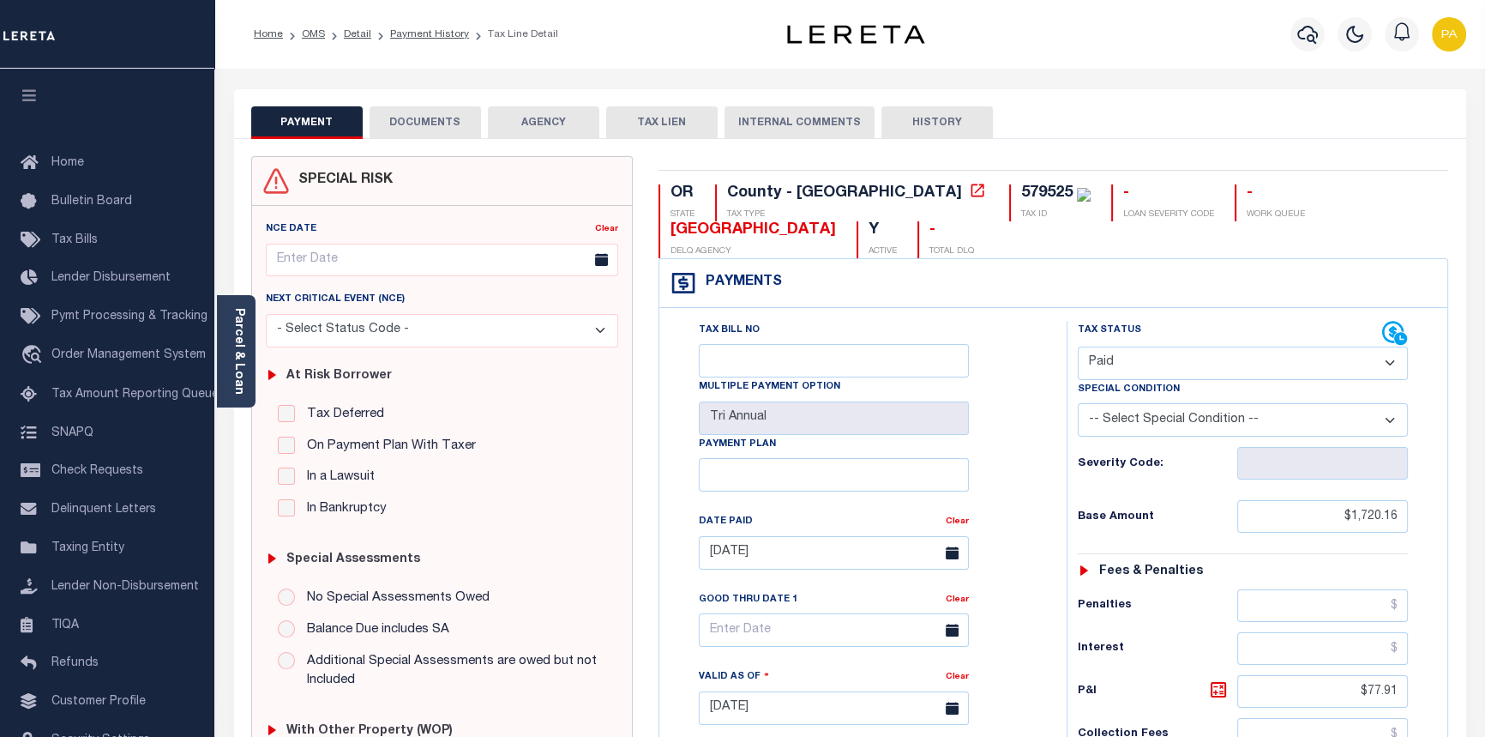
click at [437, 118] on button "DOCUMENTS" at bounding box center [425, 122] width 111 height 33
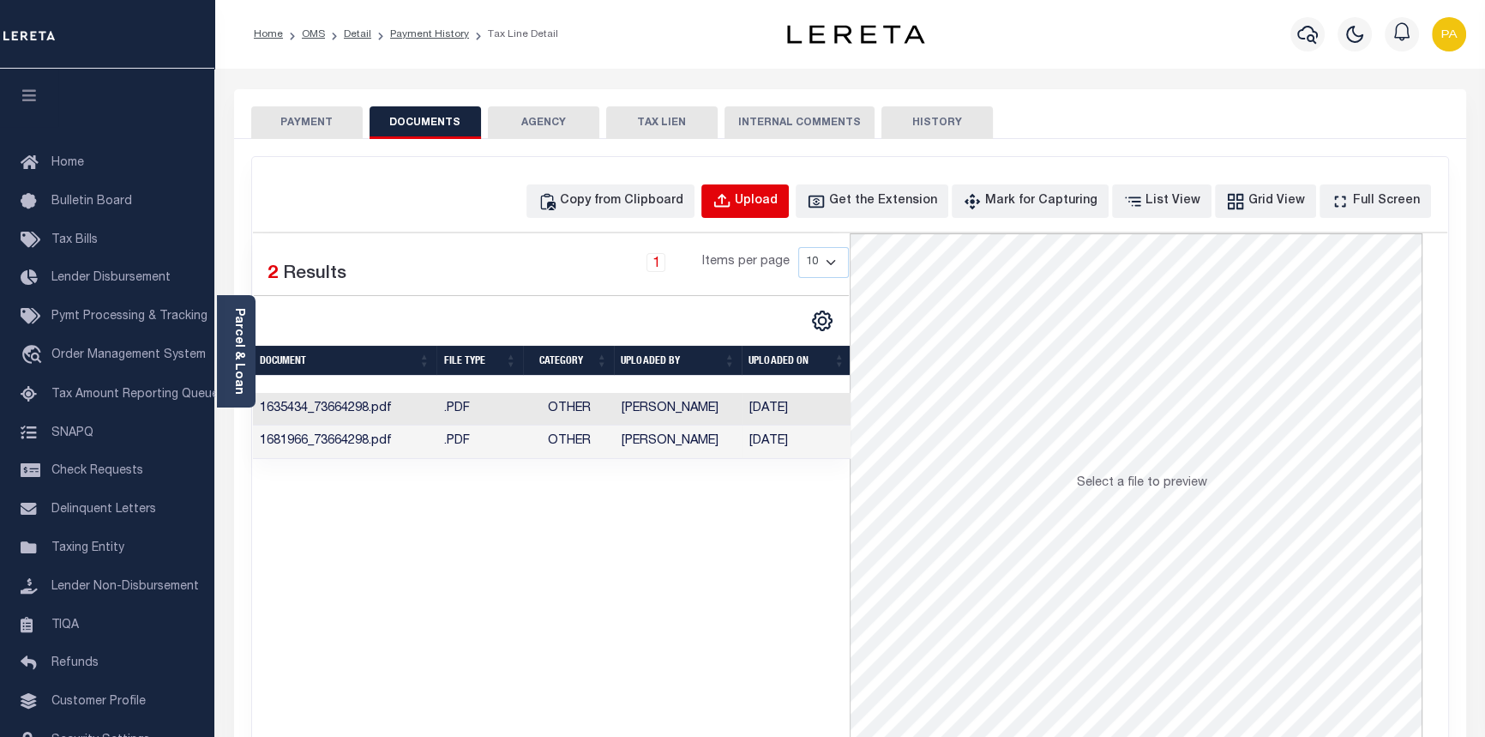
click at [778, 199] on div "Upload" at bounding box center [756, 201] width 43 height 19
select select "POP"
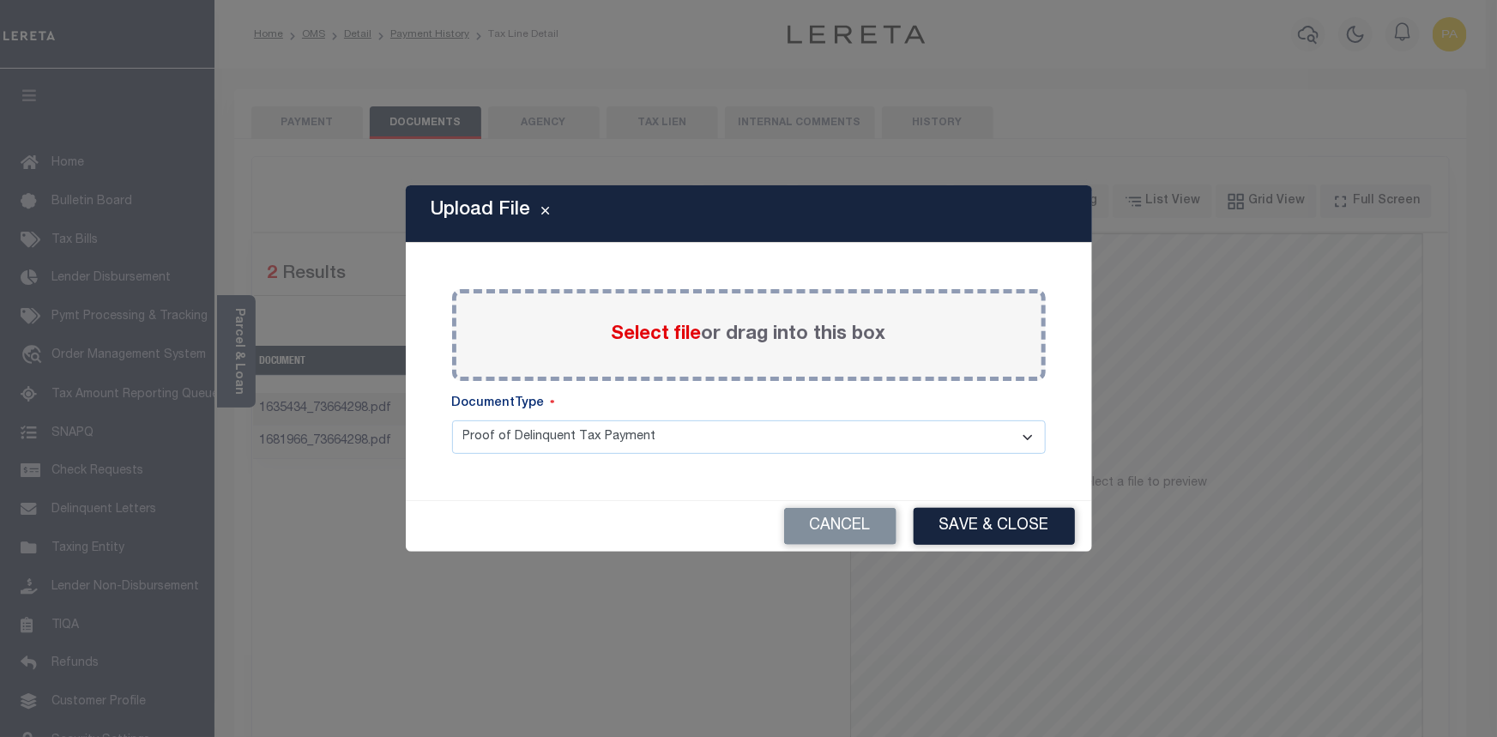
click at [647, 334] on span "Select file" at bounding box center [656, 334] width 90 height 19
click at [0, 0] on input "Select file or drag into this box" at bounding box center [0, 0] width 0 height 0
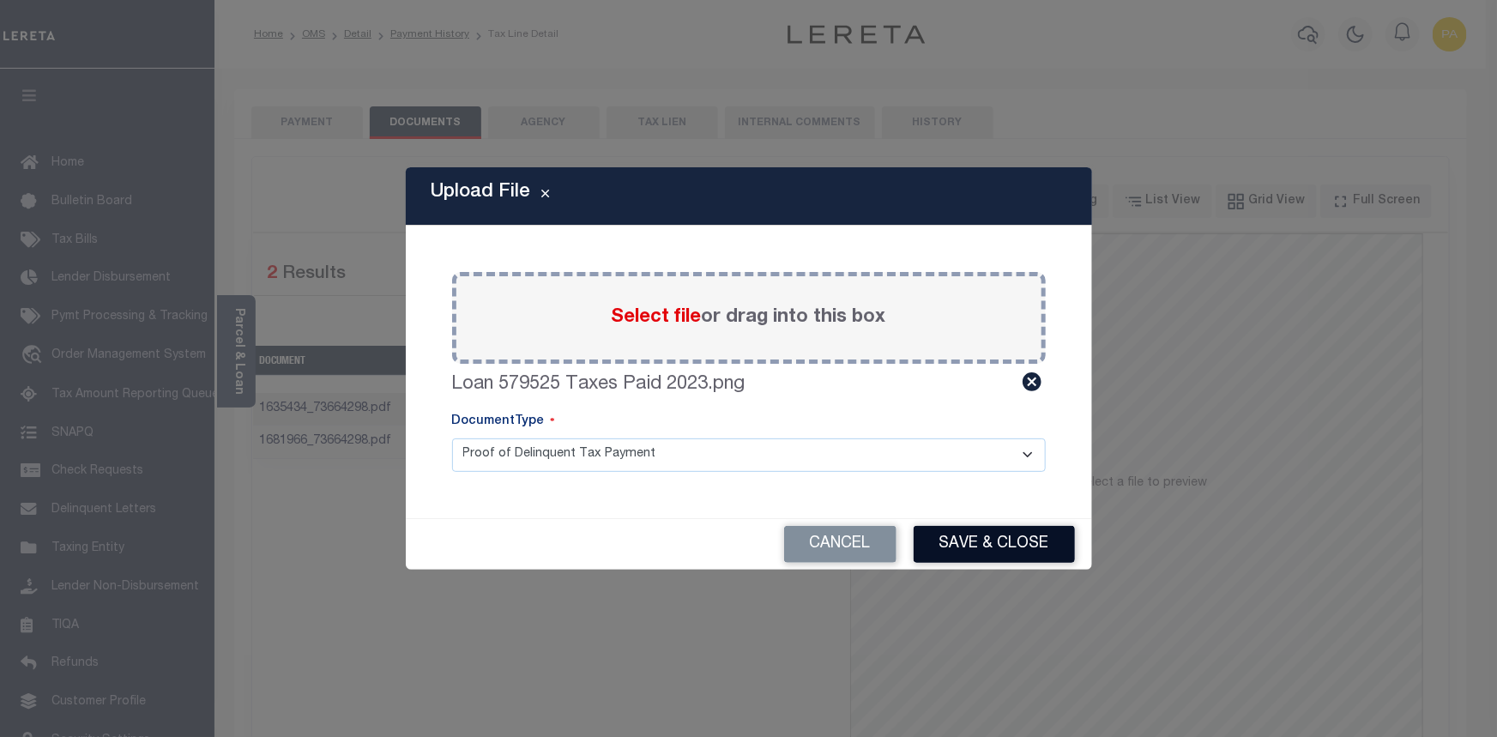
click at [973, 546] on button "Save & Close" at bounding box center [993, 544] width 161 height 37
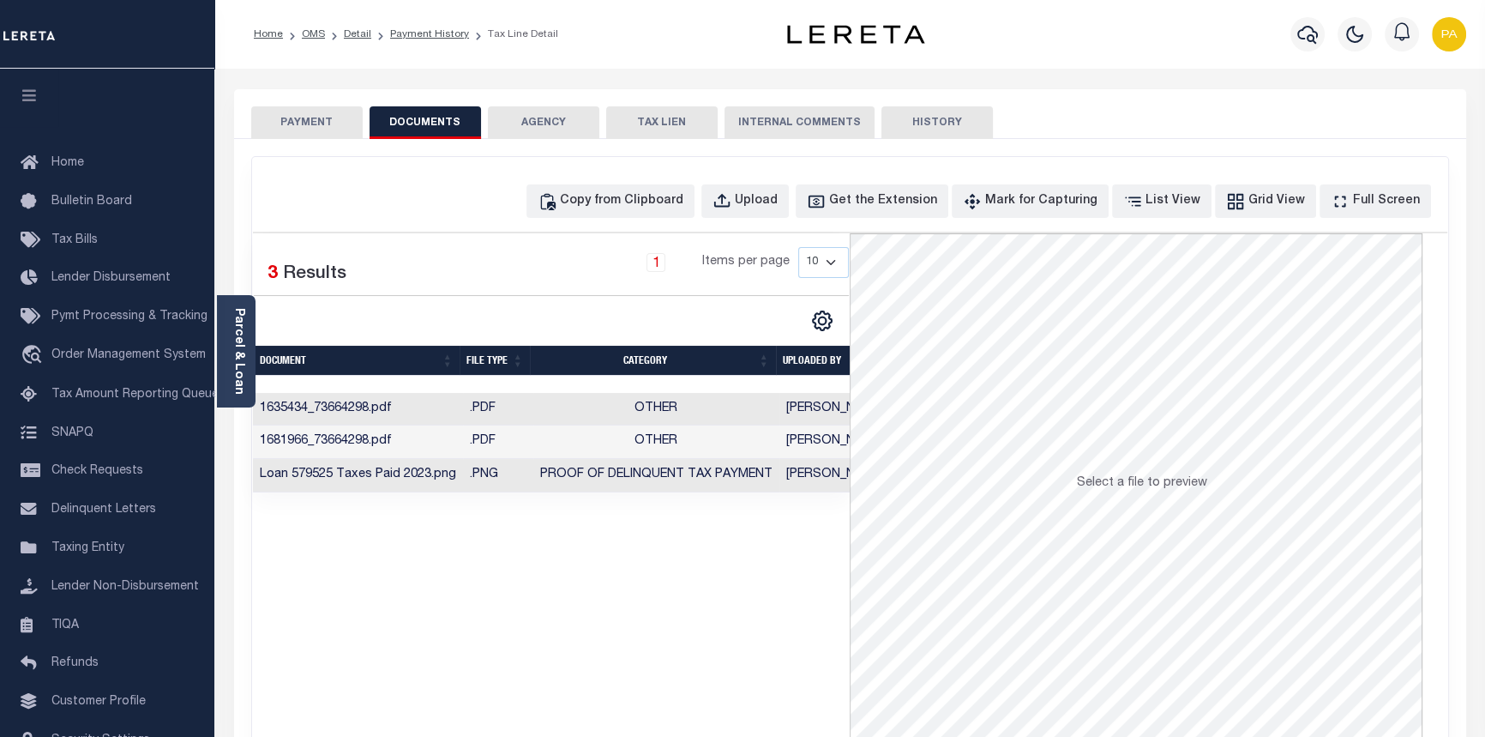
click at [320, 118] on button "PAYMENT" at bounding box center [306, 122] width 111 height 33
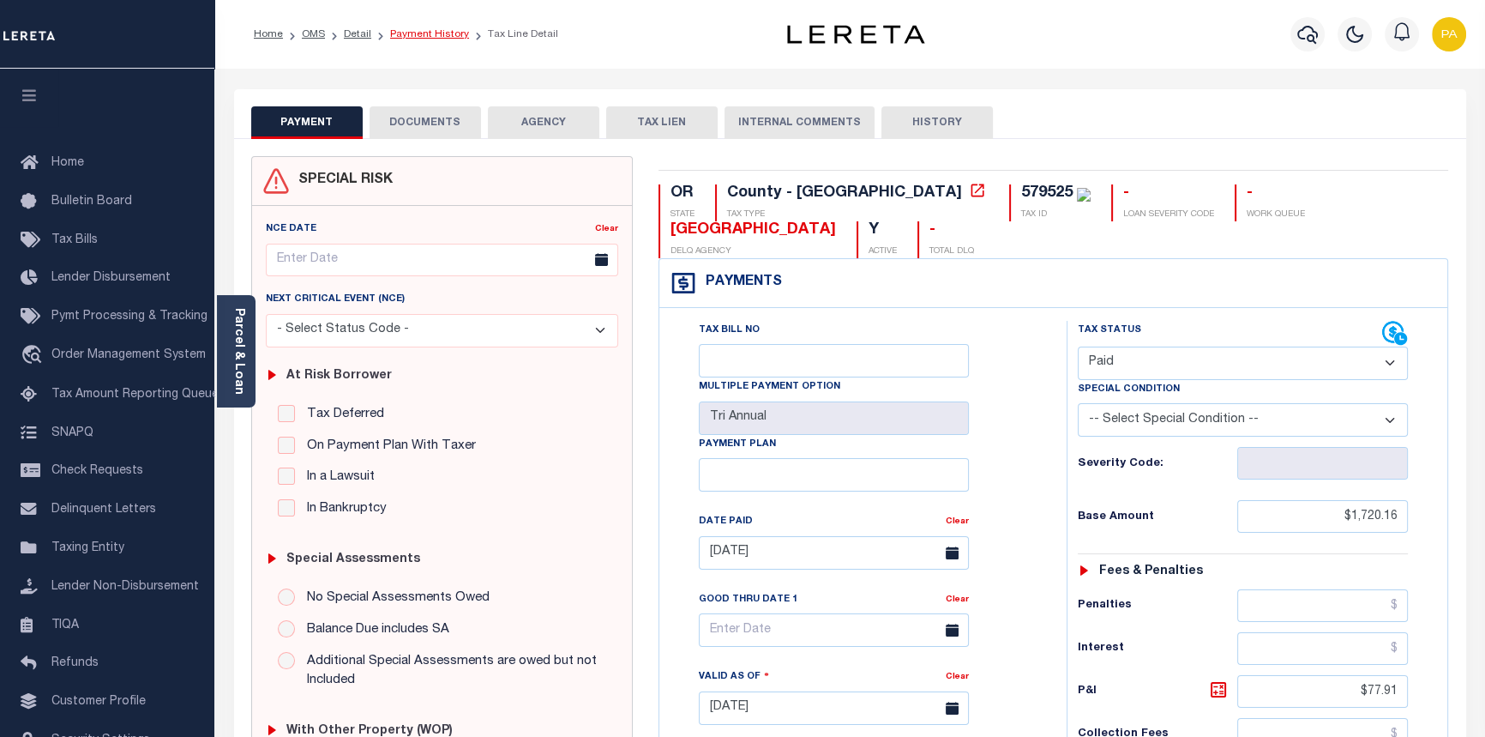
click at [412, 29] on link "Payment History" at bounding box center [429, 34] width 79 height 10
